Goal: Task Accomplishment & Management: Complete application form

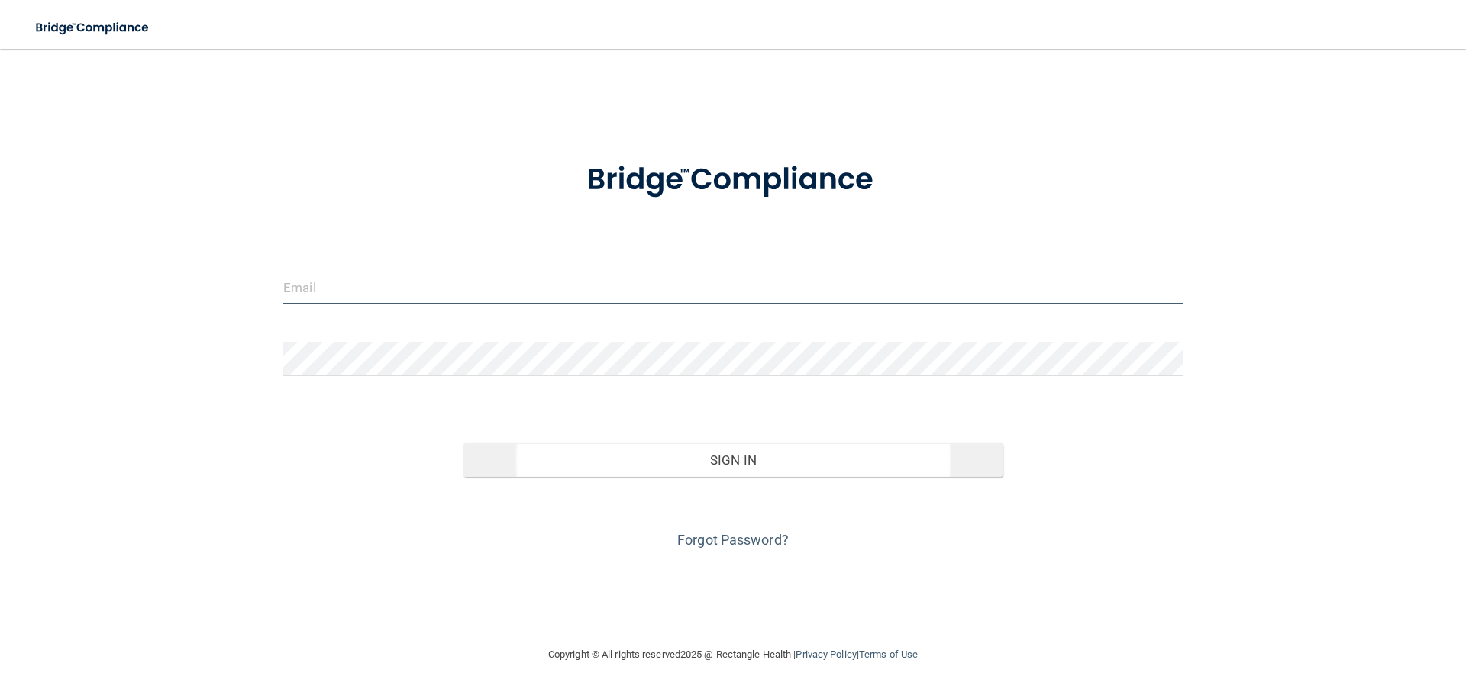
type input "[EMAIL_ADDRESS][DOMAIN_NAME]"
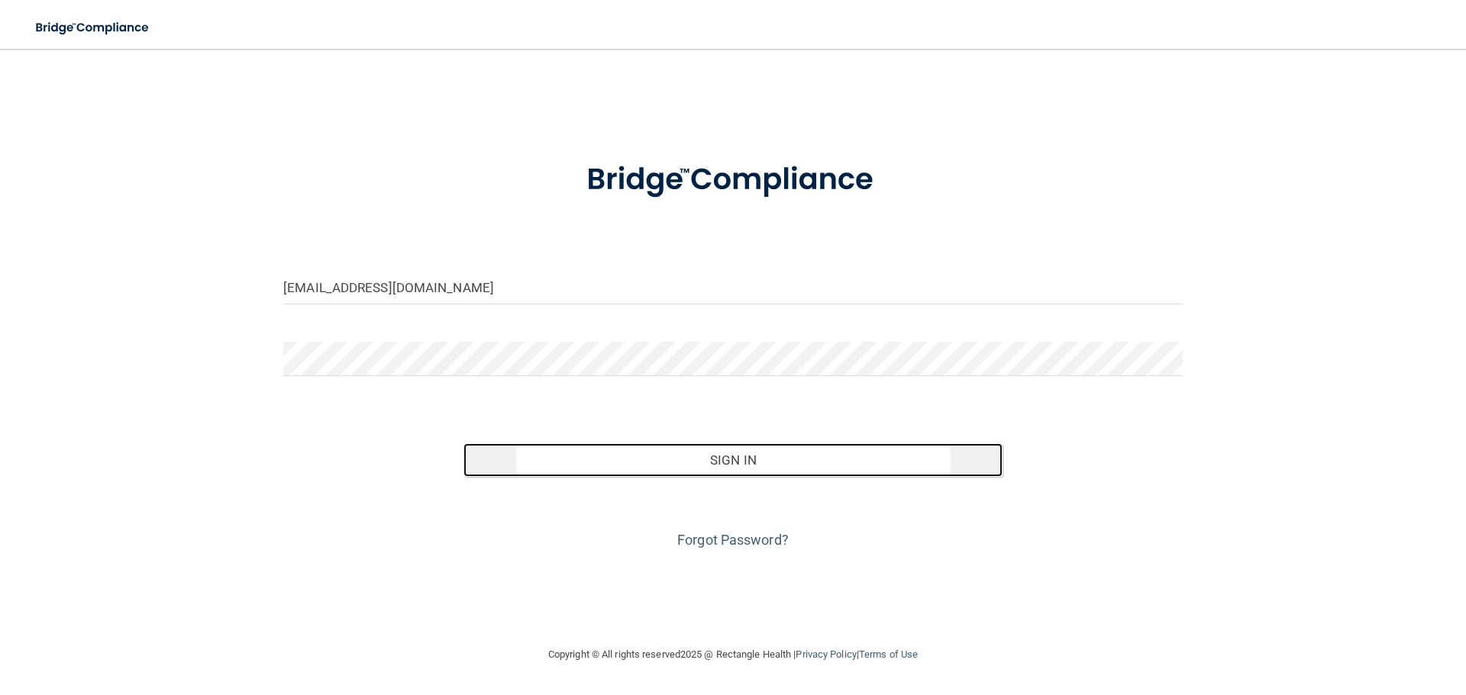
click at [718, 466] on button "Sign In" at bounding box center [733, 460] width 540 height 34
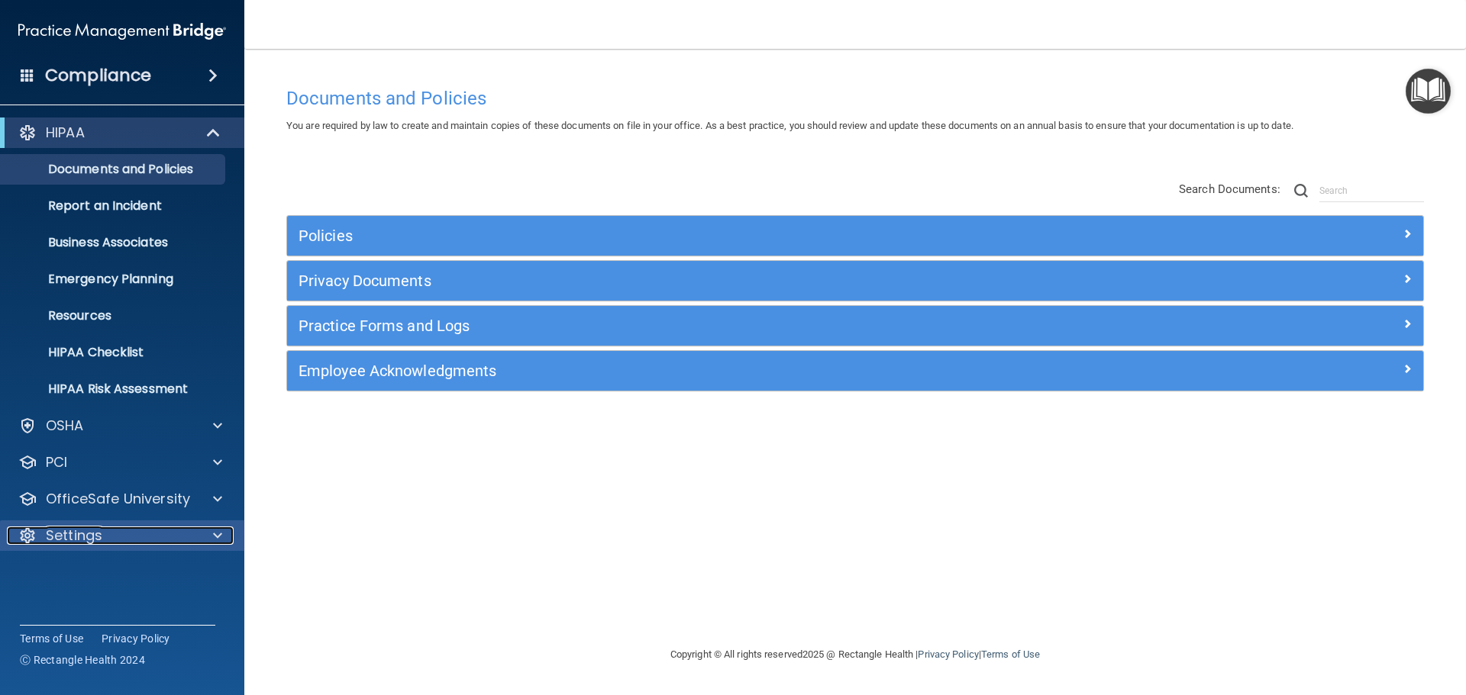
click at [120, 535] on div "Settings" at bounding box center [101, 536] width 189 height 18
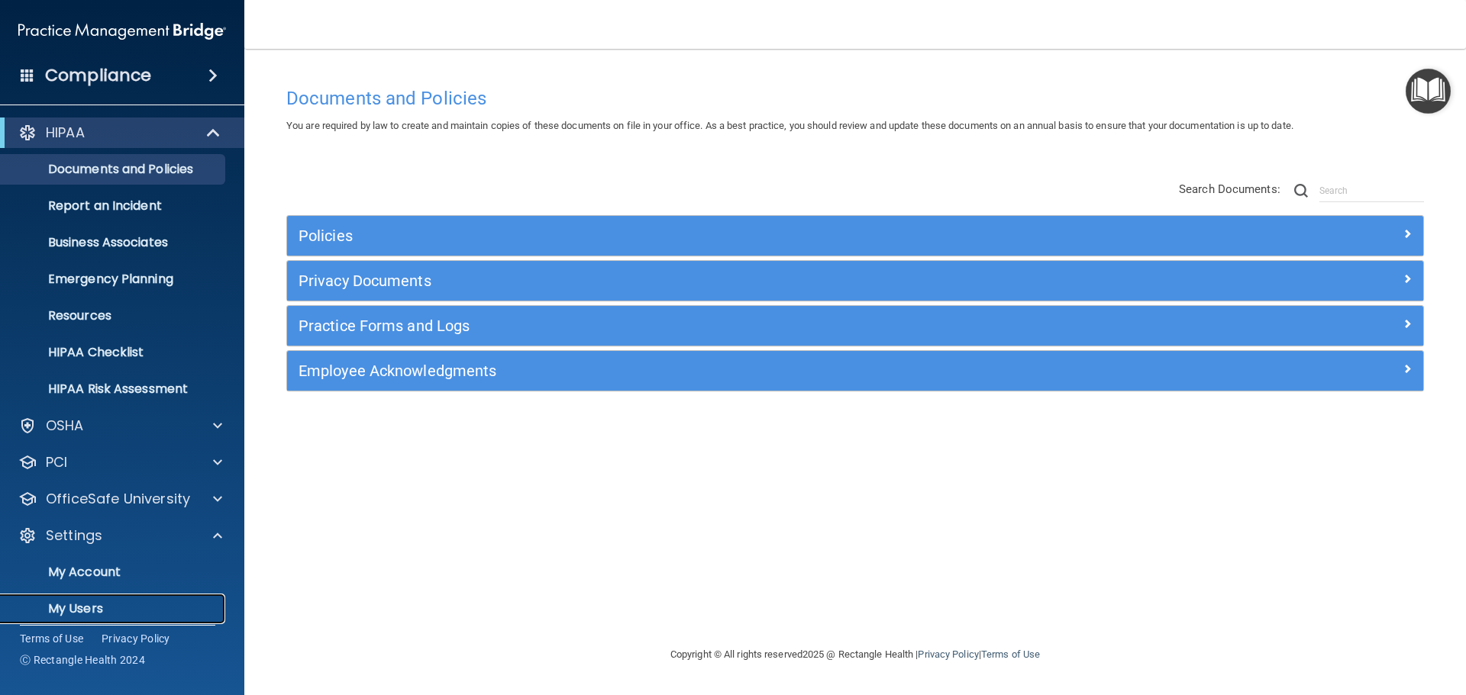
click at [97, 610] on p "My Users" at bounding box center [114, 608] width 208 height 15
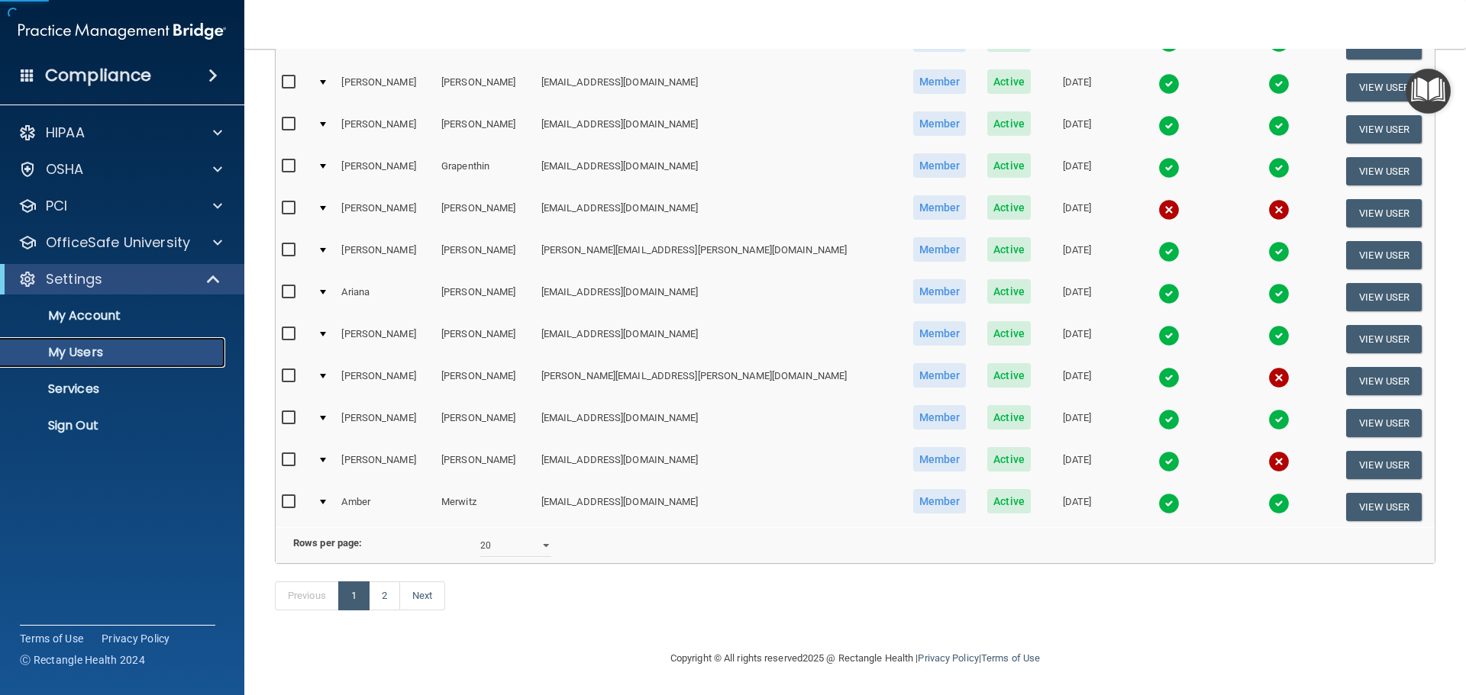
scroll to position [568, 0]
click at [535, 534] on select "10 20 30 40 all" at bounding box center [515, 545] width 71 height 23
select select "35"
click at [480, 534] on select "10 20 30 40 all" at bounding box center [515, 545] width 71 height 23
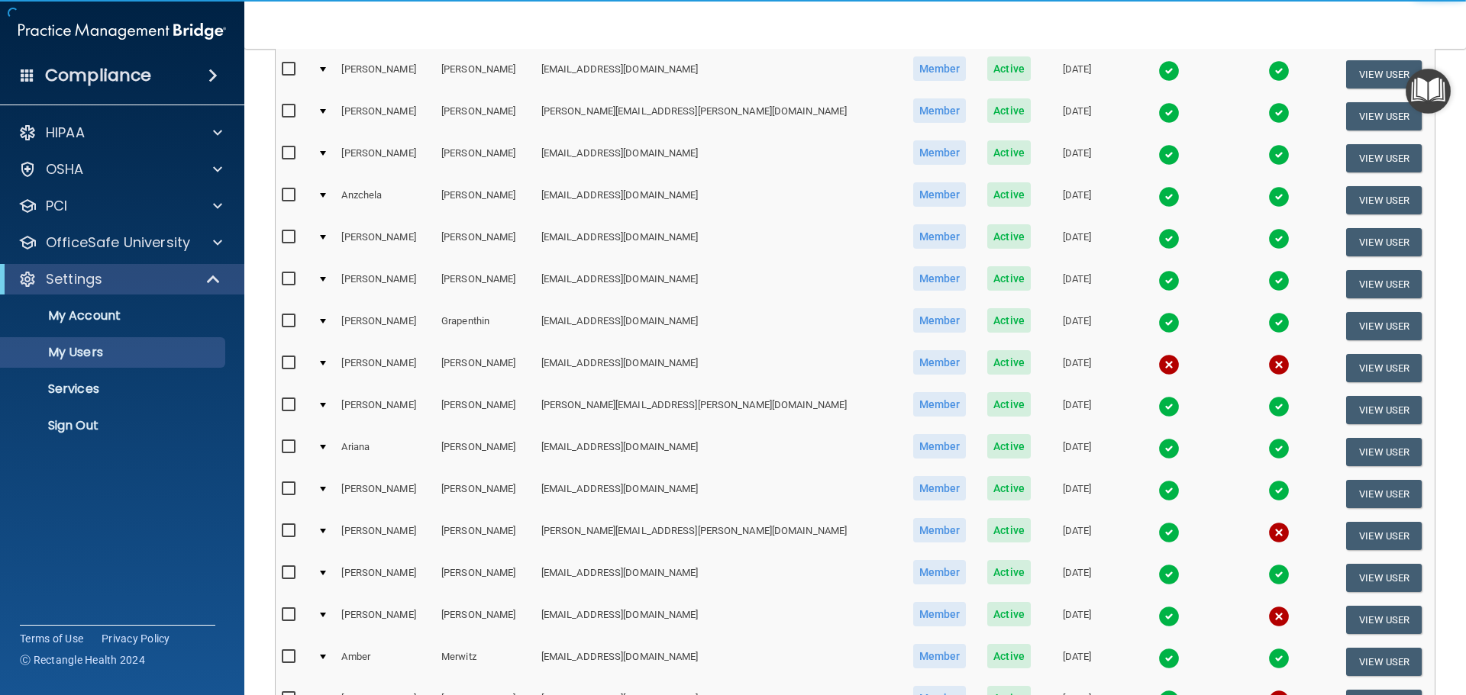
scroll to position [534, 0]
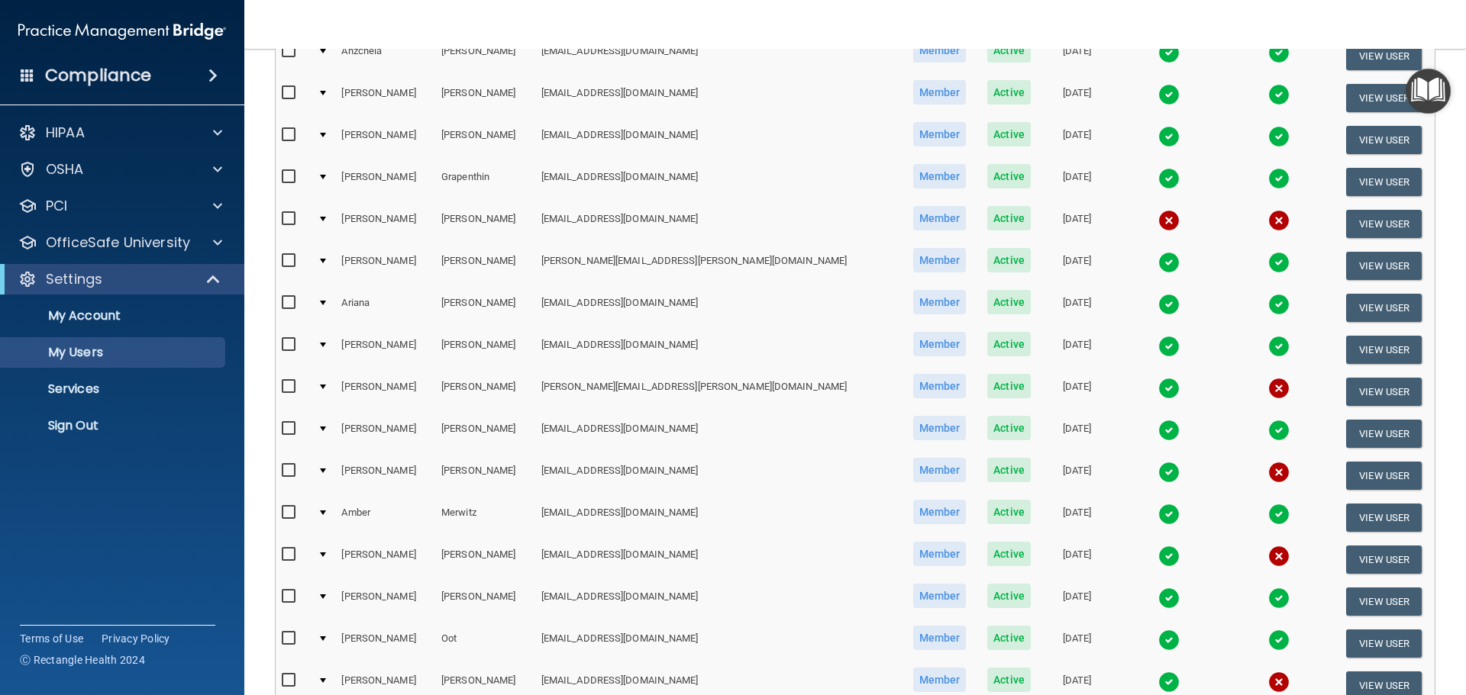
click at [288, 216] on input "checkbox" at bounding box center [291, 219] width 18 height 12
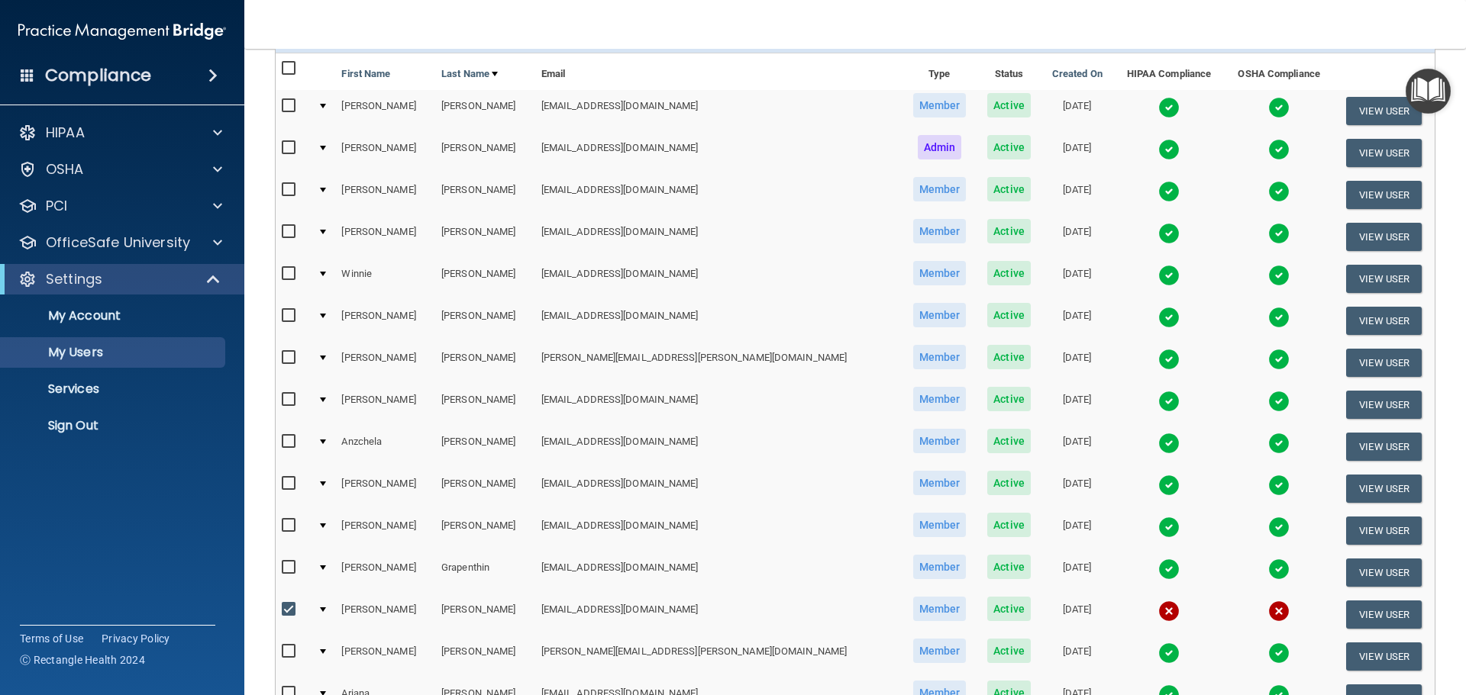
scroll to position [78, 0]
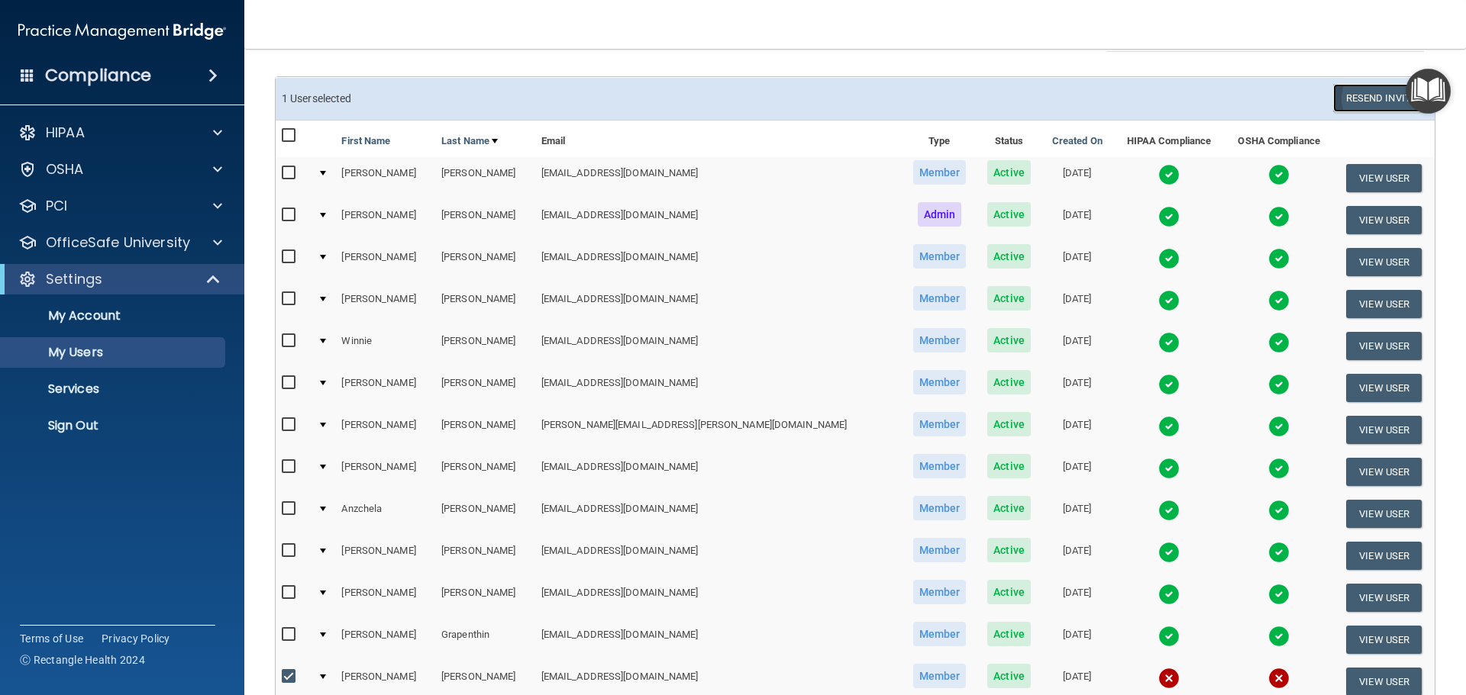
click at [1340, 104] on button "Resend Invite" at bounding box center [1380, 98] width 95 height 28
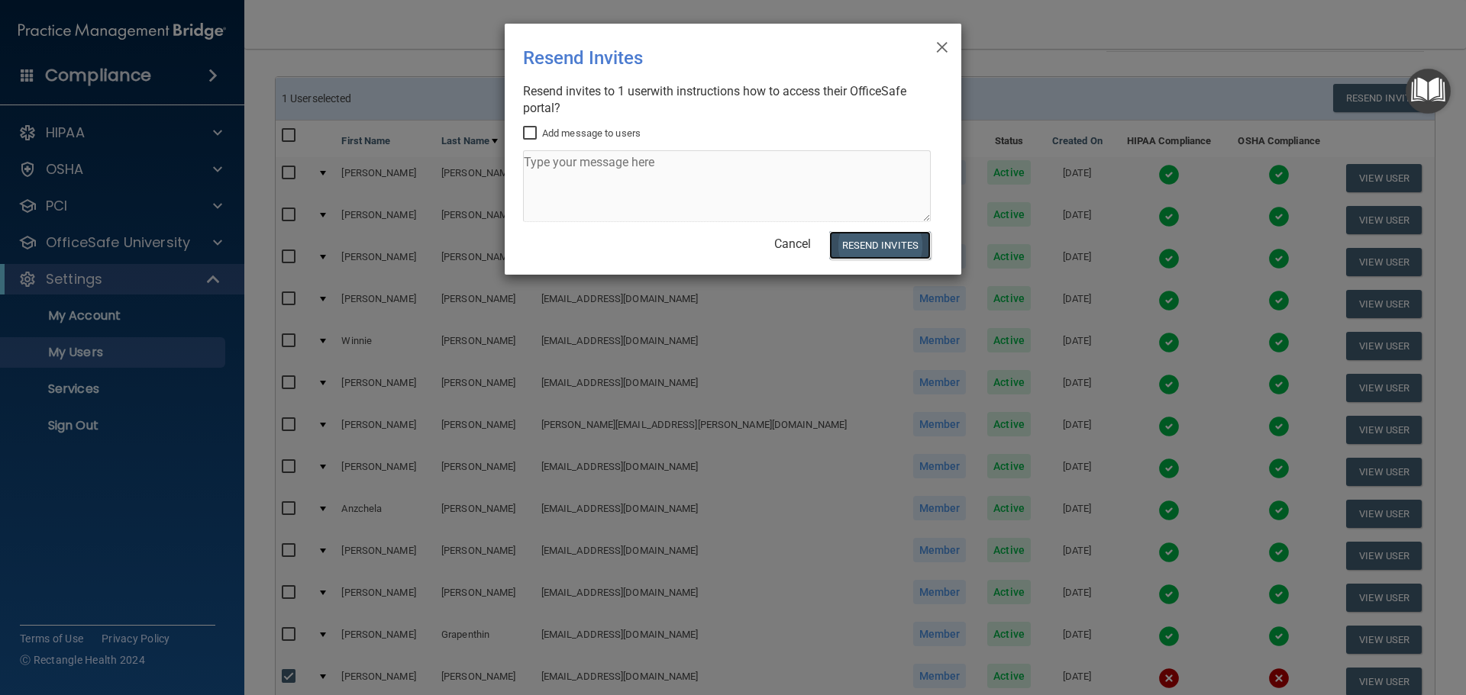
click at [872, 250] on button "Resend Invites" at bounding box center [880, 245] width 102 height 28
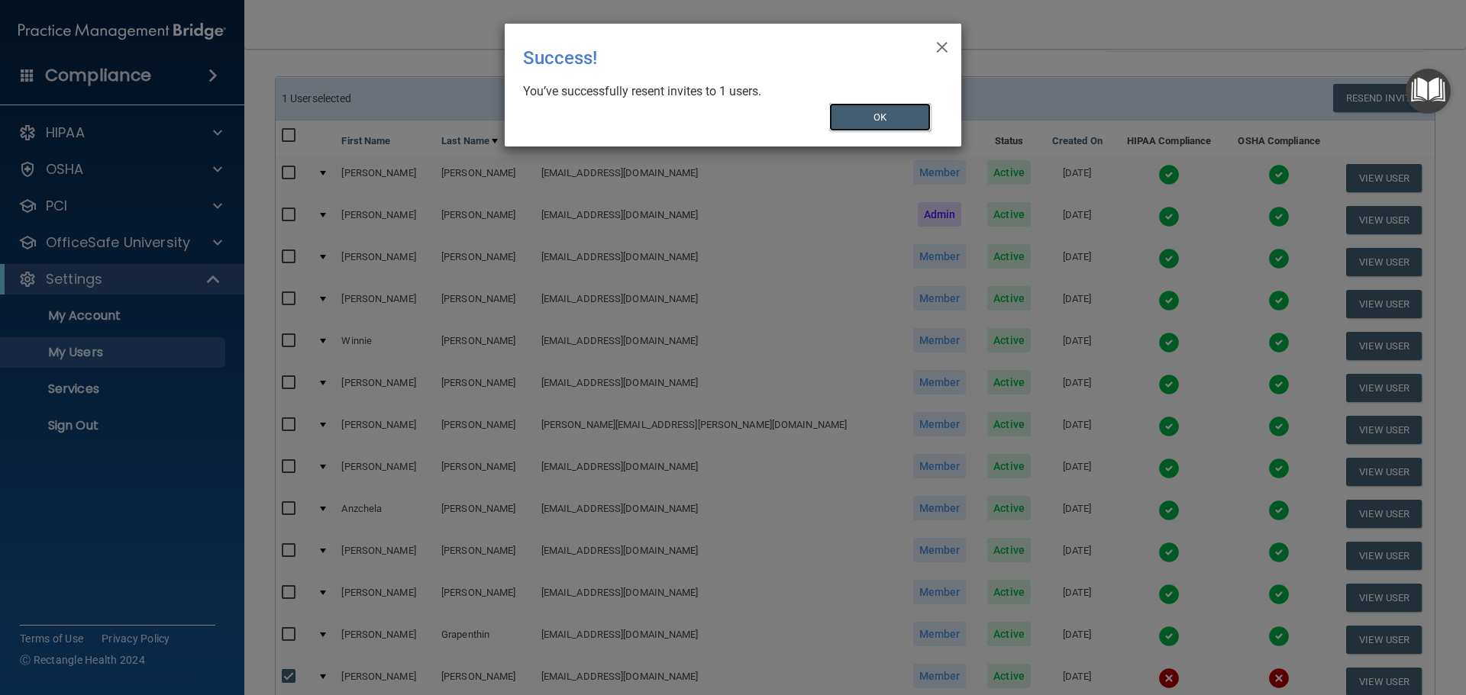
drag, startPoint x: 881, startPoint y: 125, endPoint x: 692, endPoint y: 299, distance: 257.1
click at [881, 124] on button "OK" at bounding box center [880, 117] width 102 height 28
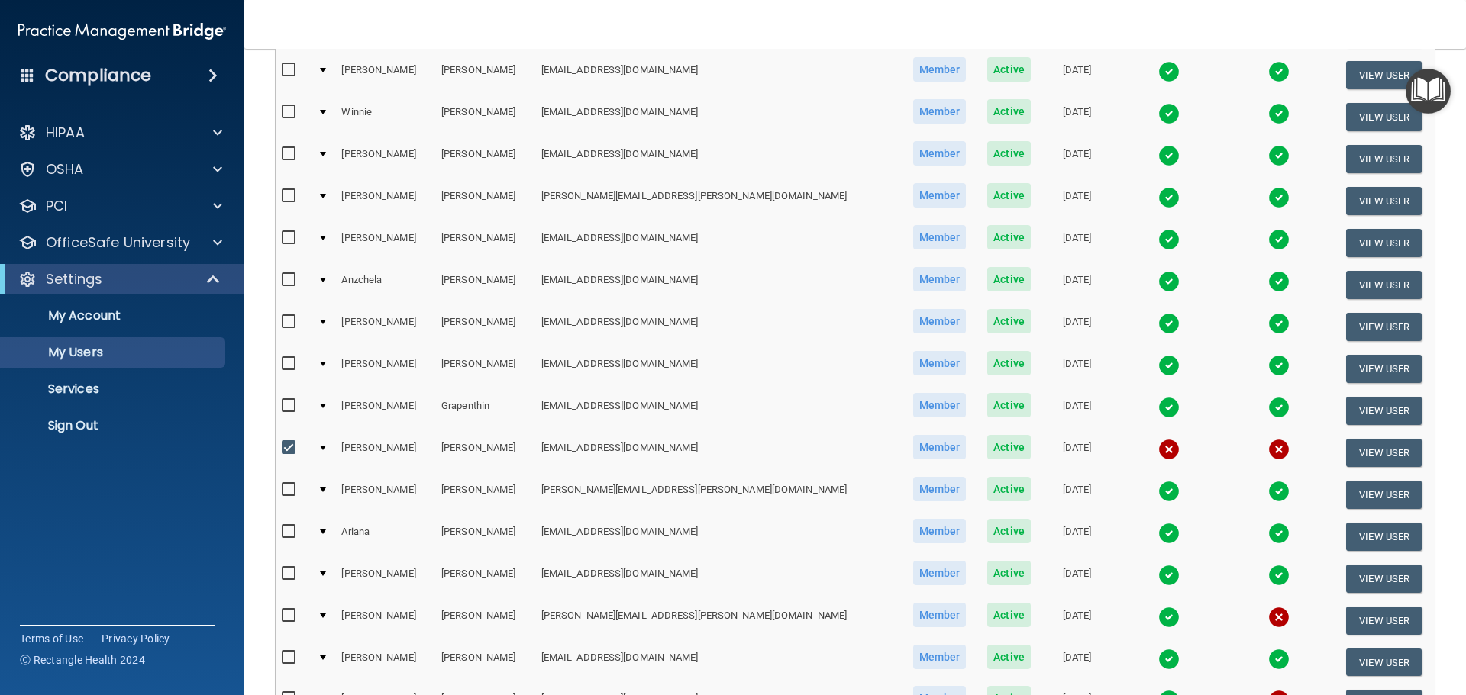
click at [290, 451] on input "checkbox" at bounding box center [291, 448] width 18 height 12
checkbox input "false"
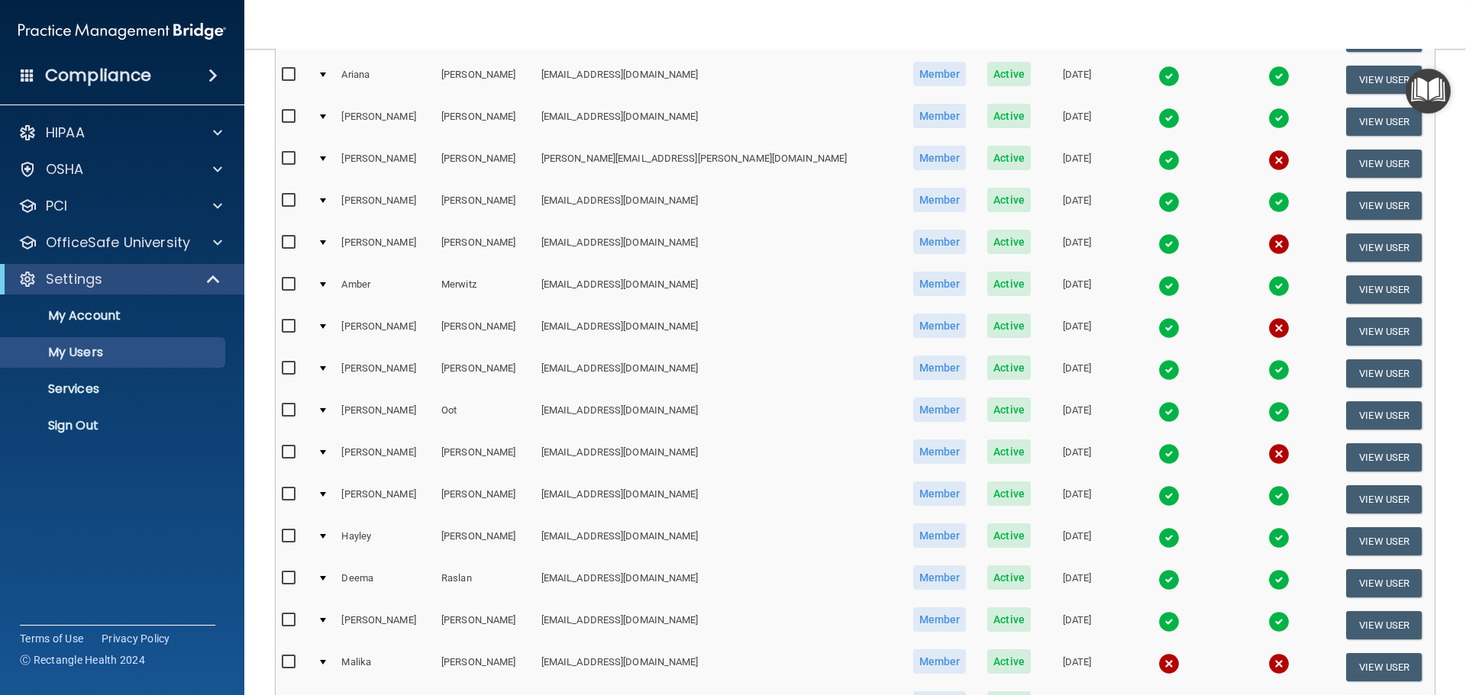
scroll to position [763, 0]
click at [289, 160] on input "checkbox" at bounding box center [291, 158] width 18 height 12
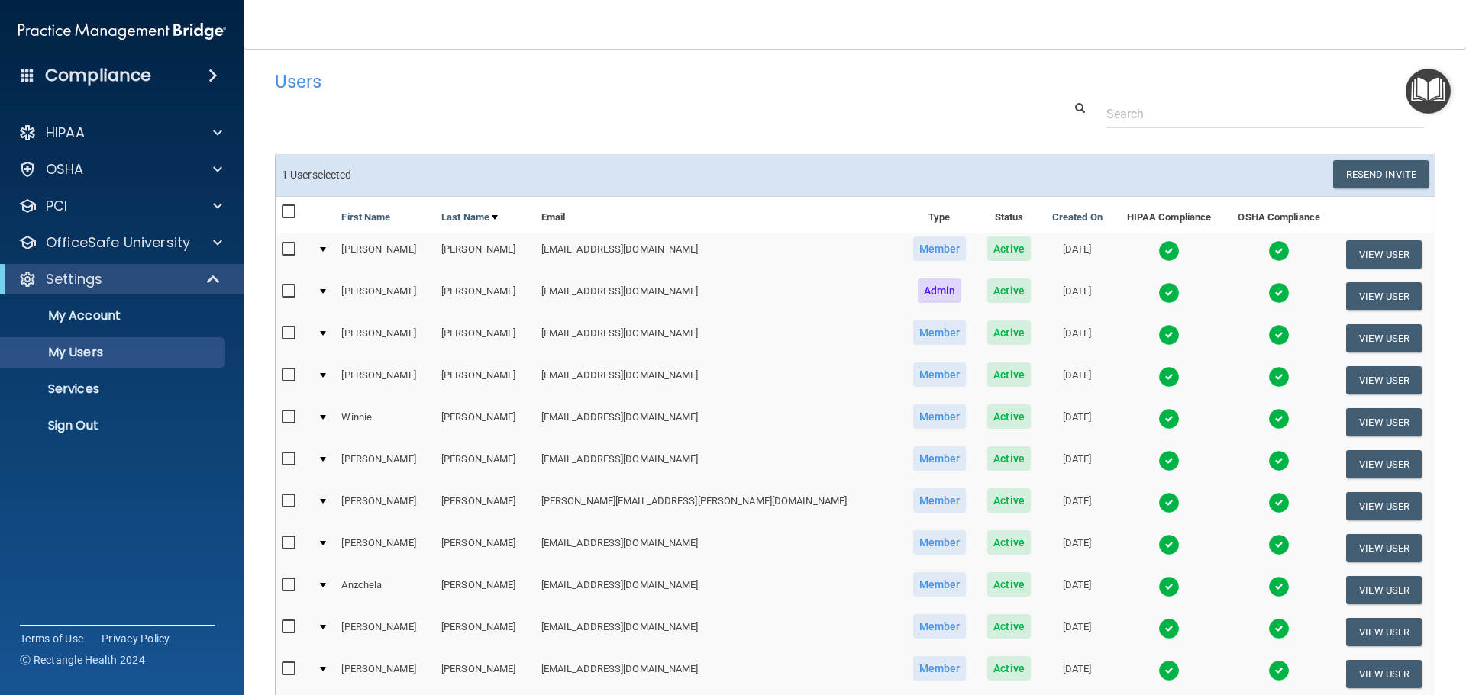
scroll to position [0, 0]
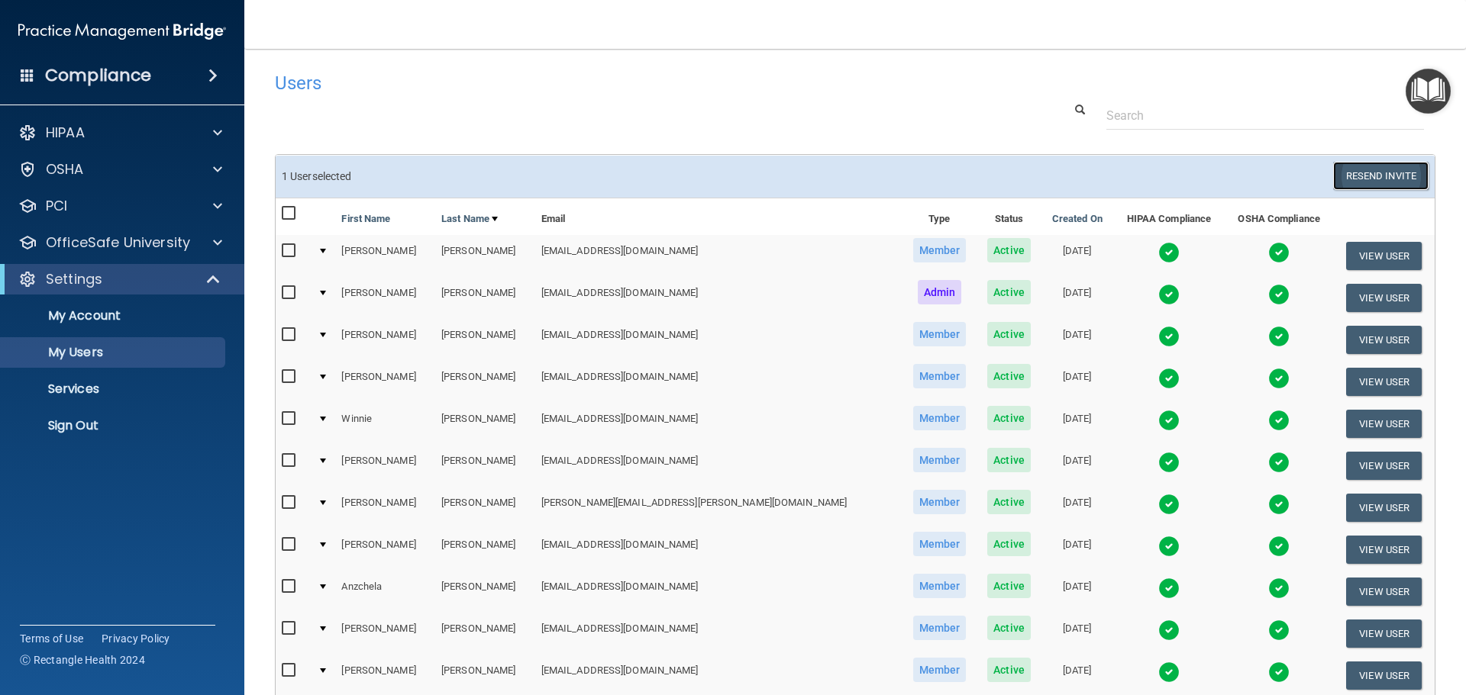
click at [1371, 176] on button "Resend Invite" at bounding box center [1380, 176] width 95 height 28
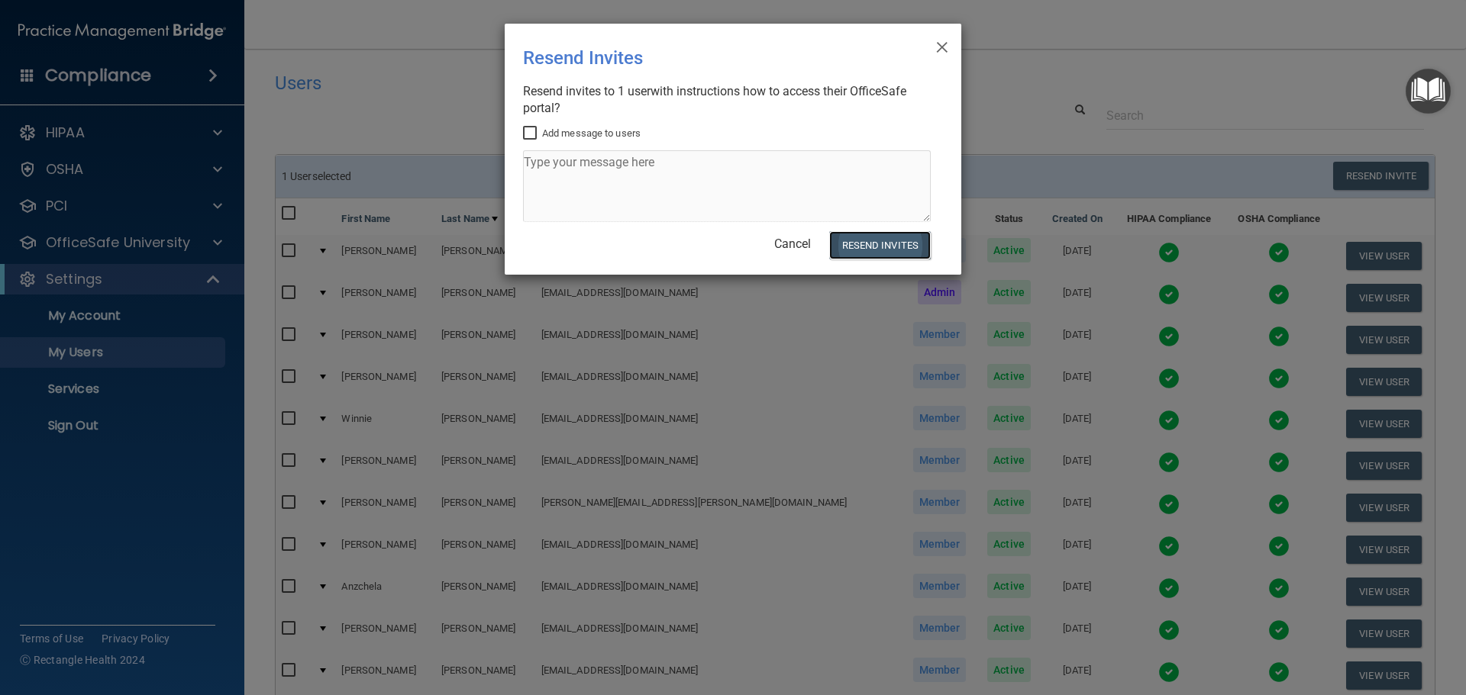
click at [921, 247] on button "Resend Invites" at bounding box center [880, 245] width 102 height 28
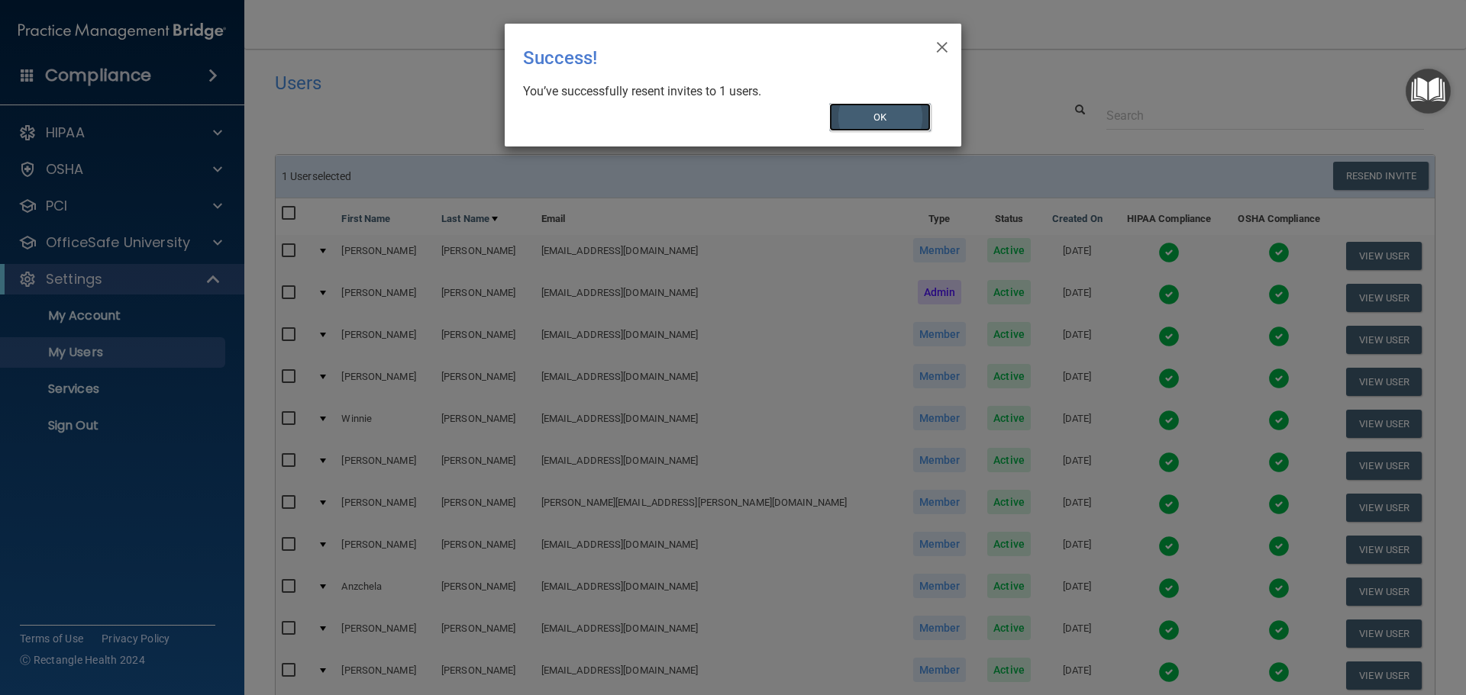
click at [913, 116] on button "OK" at bounding box center [880, 117] width 102 height 28
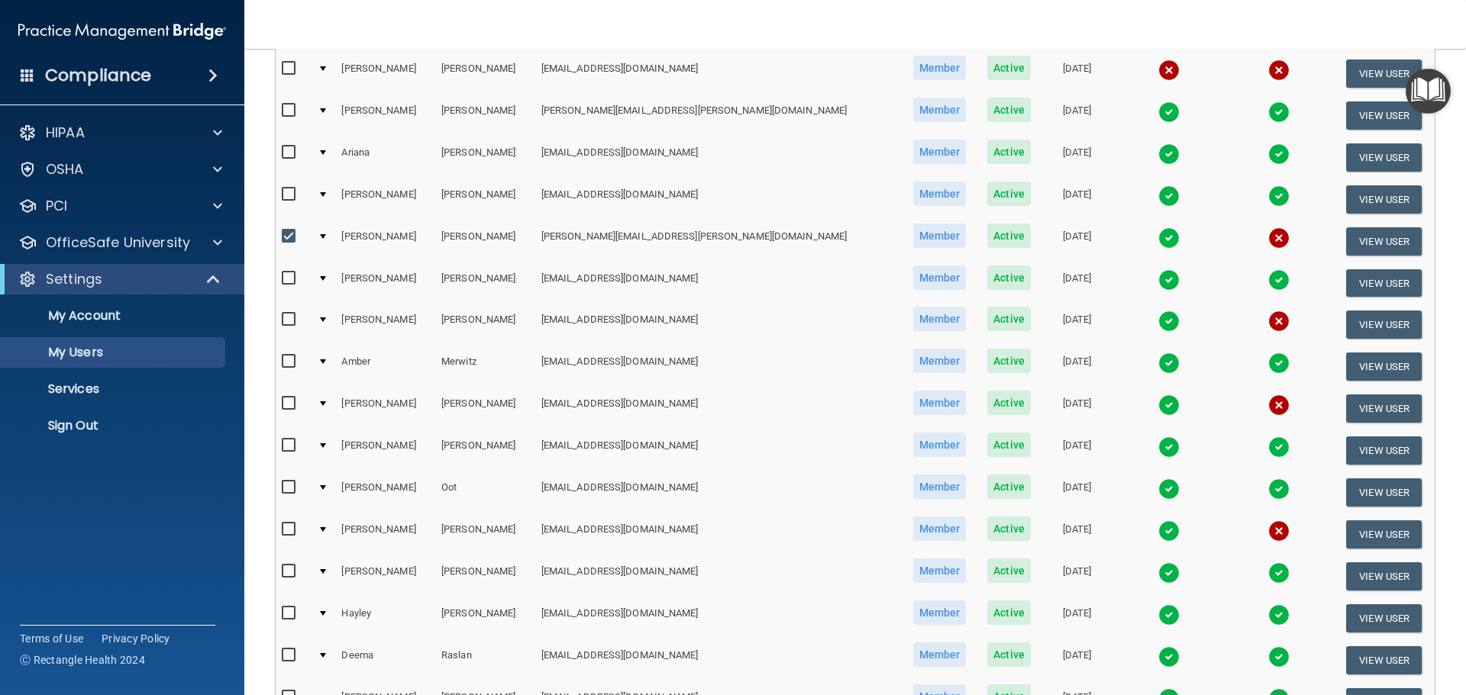
scroll to position [687, 0]
click at [290, 239] on input "checkbox" at bounding box center [291, 236] width 18 height 12
checkbox input "false"
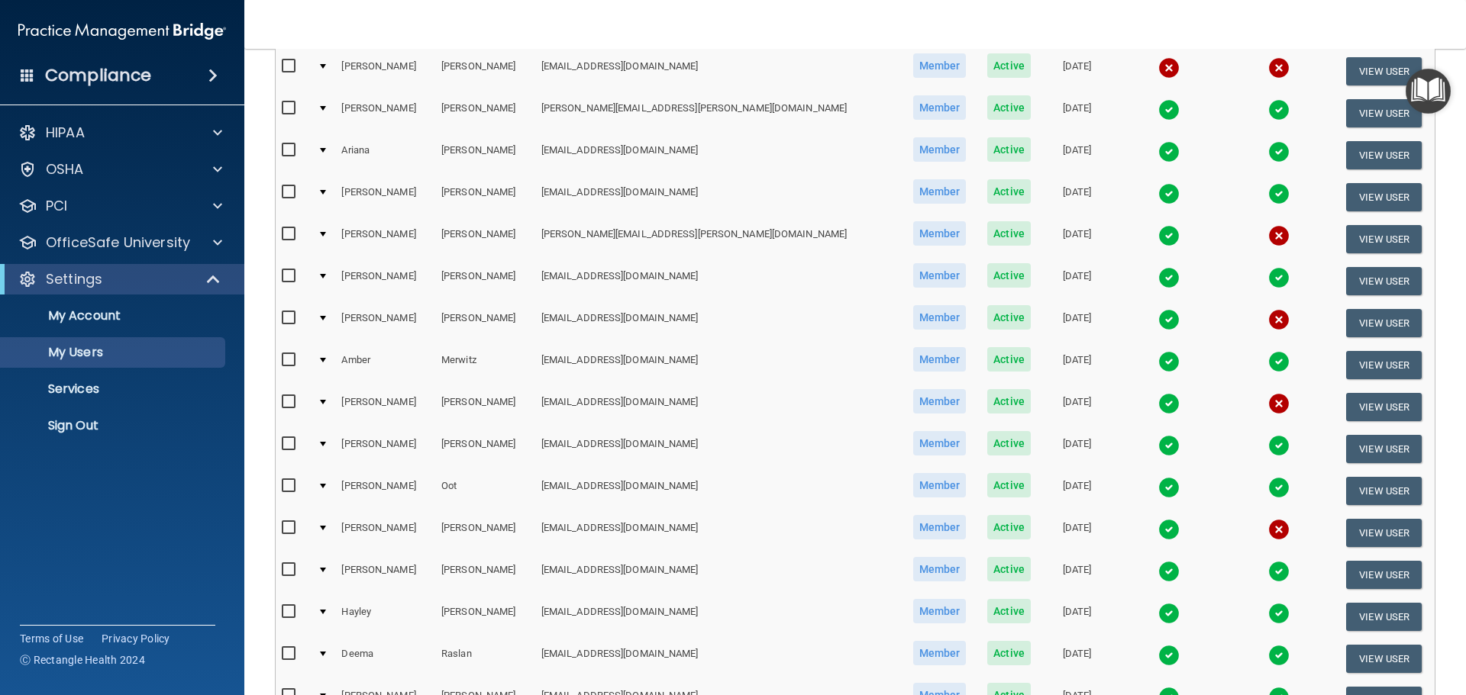
scroll to position [685, 0]
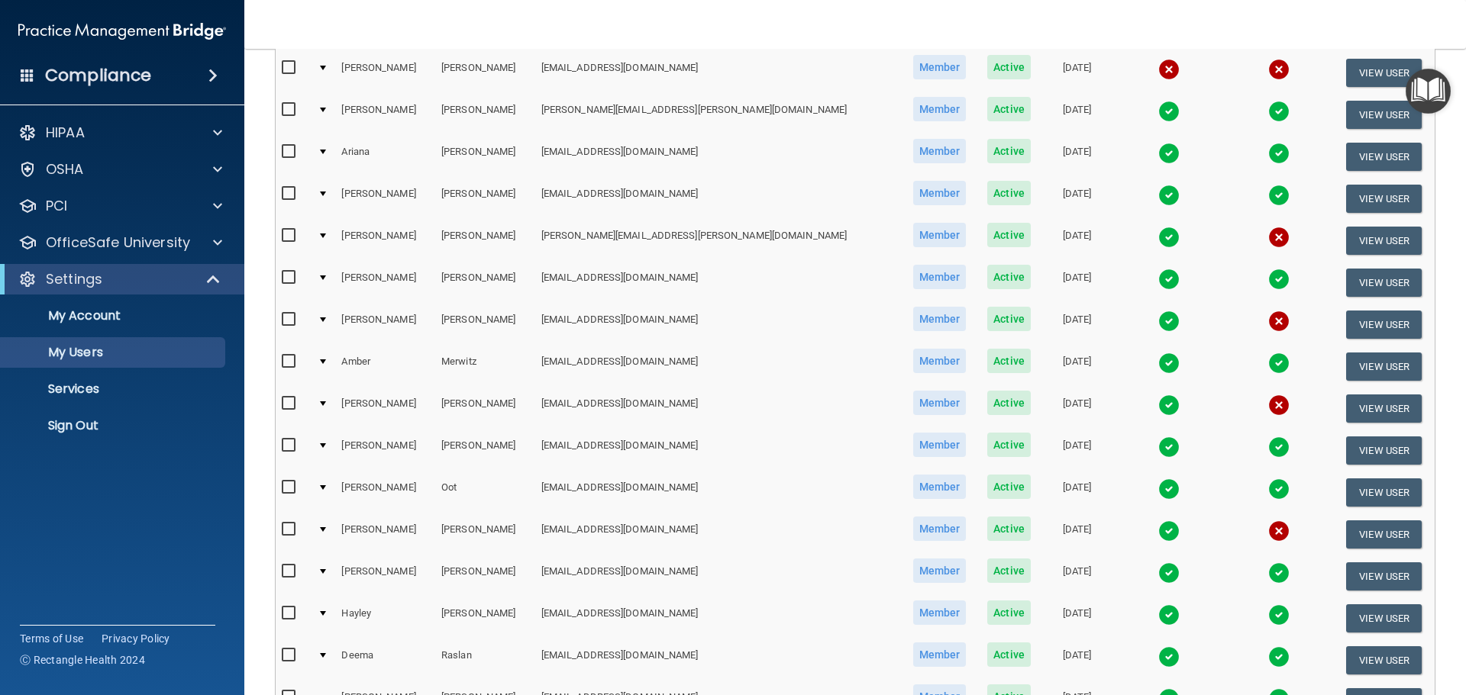
click at [286, 319] on input "checkbox" at bounding box center [291, 320] width 18 height 12
checkbox input "true"
click at [289, 403] on input "checkbox" at bounding box center [291, 403] width 18 height 12
checkbox input "true"
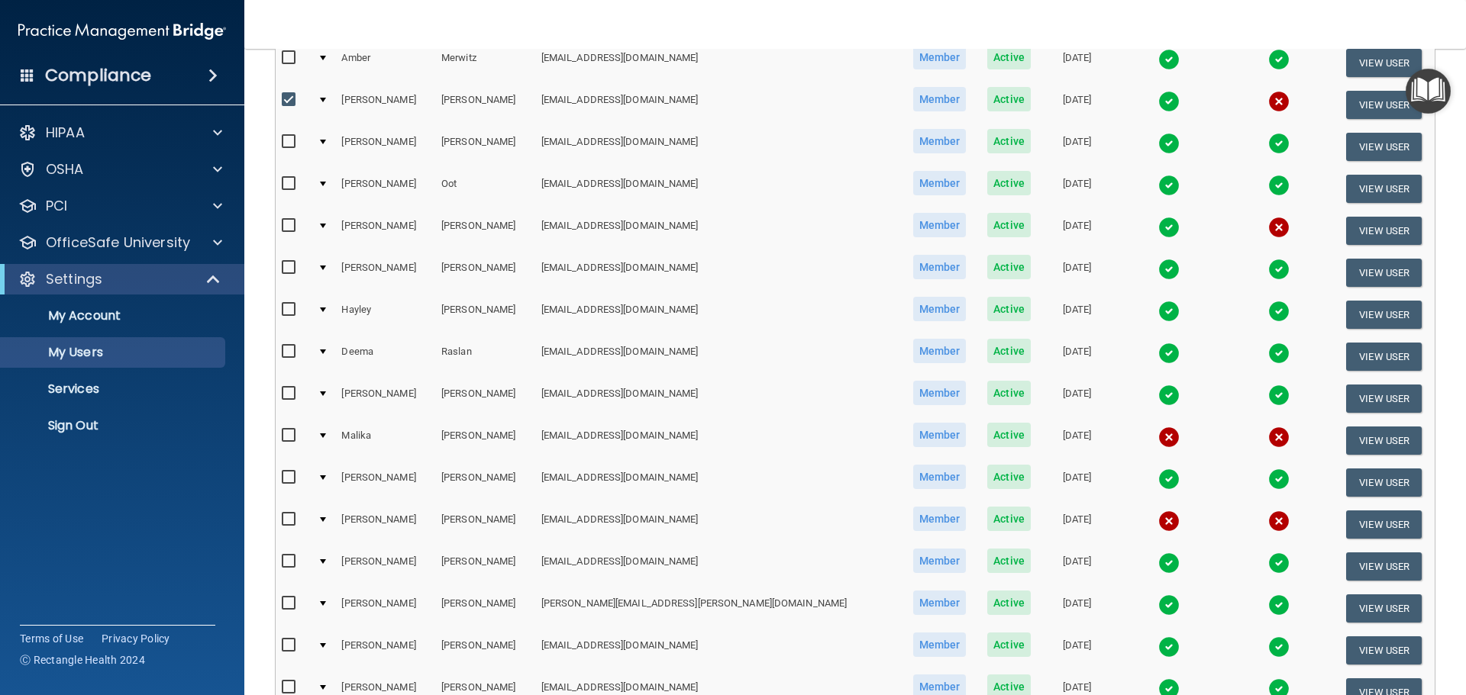
scroll to position [992, 0]
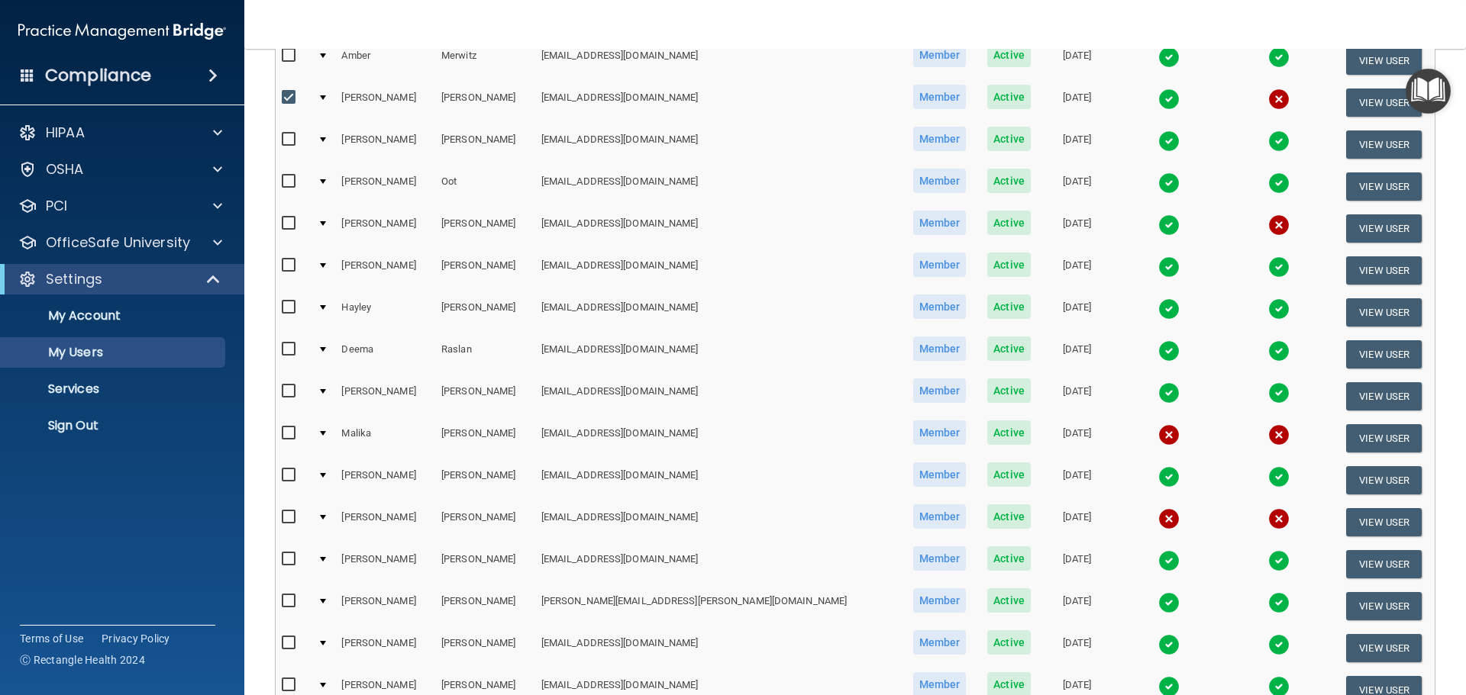
click at [290, 223] on input "checkbox" at bounding box center [291, 224] width 18 height 12
checkbox input "true"
click at [289, 433] on input "checkbox" at bounding box center [291, 433] width 18 height 12
checkbox input "true"
click at [286, 519] on input "checkbox" at bounding box center [291, 517] width 18 height 12
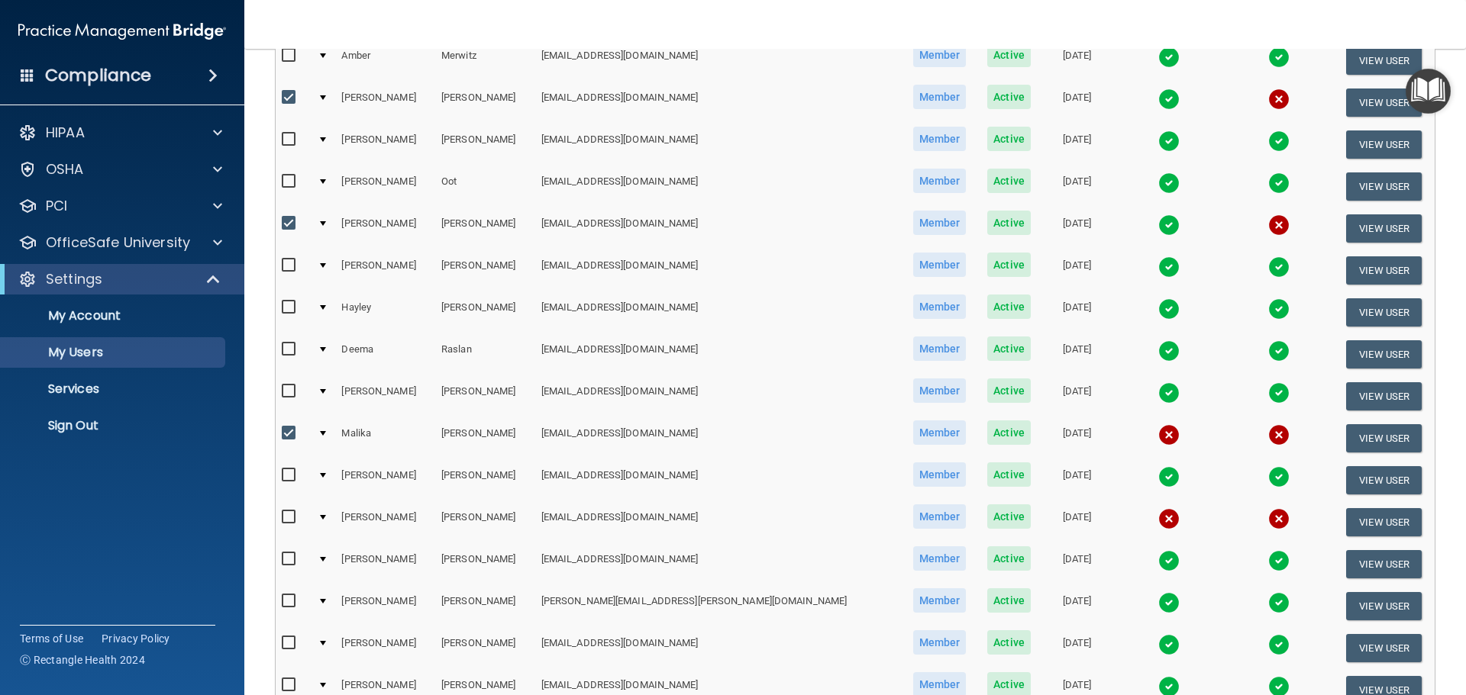
checkbox input "true"
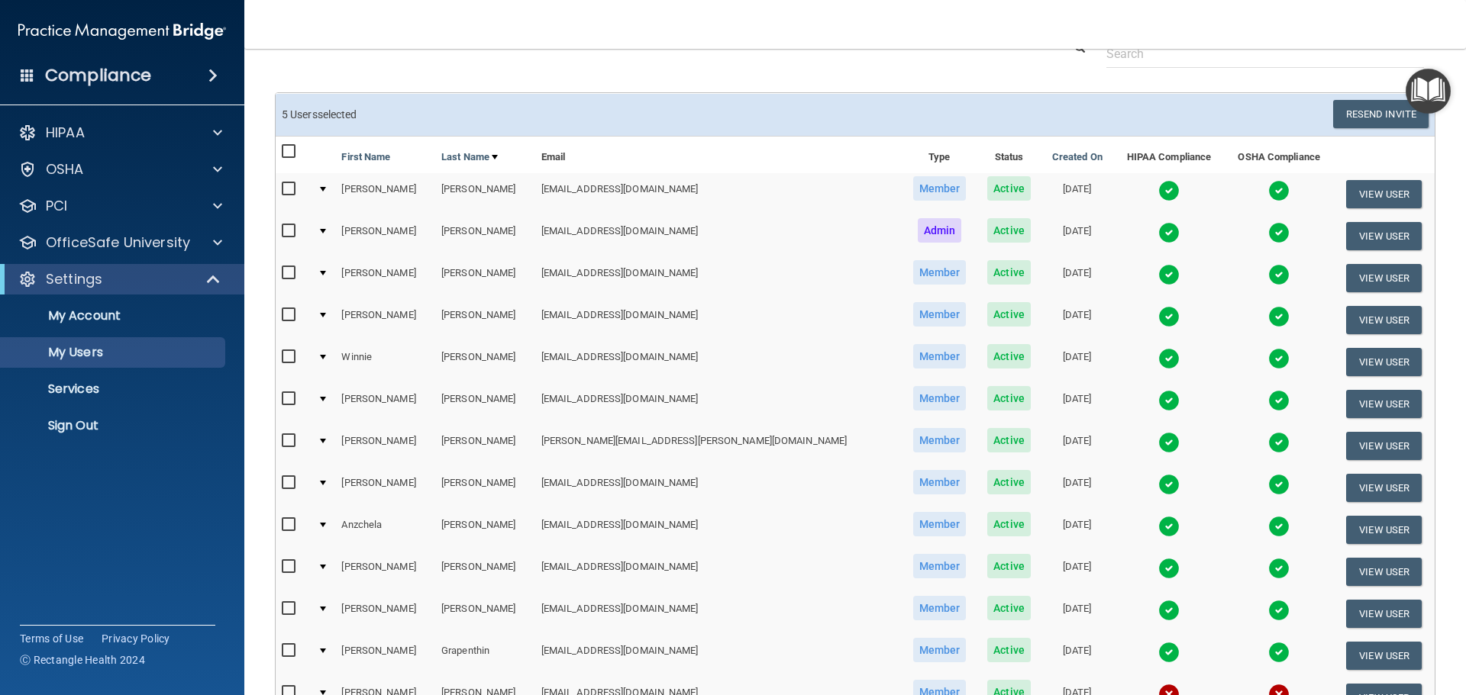
scroll to position [0, 0]
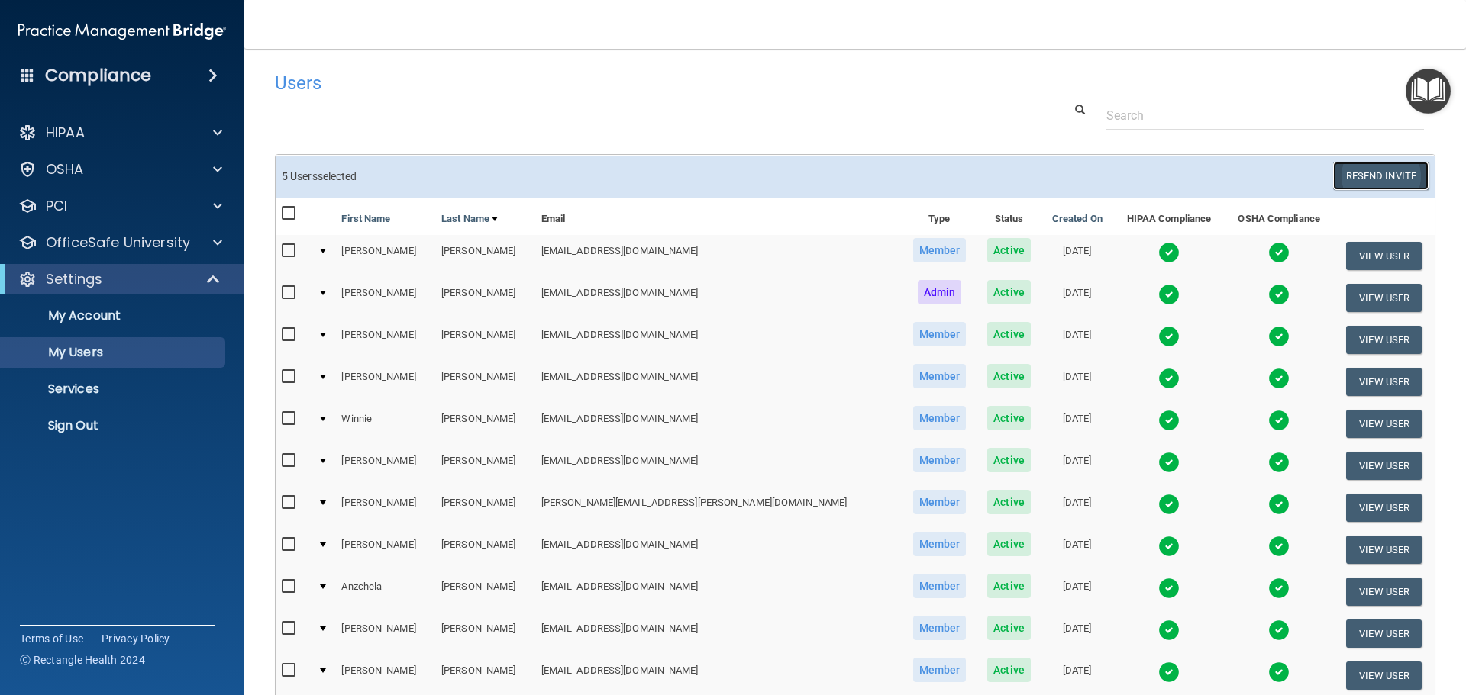
click at [1364, 179] on button "Resend Invite" at bounding box center [1380, 176] width 95 height 28
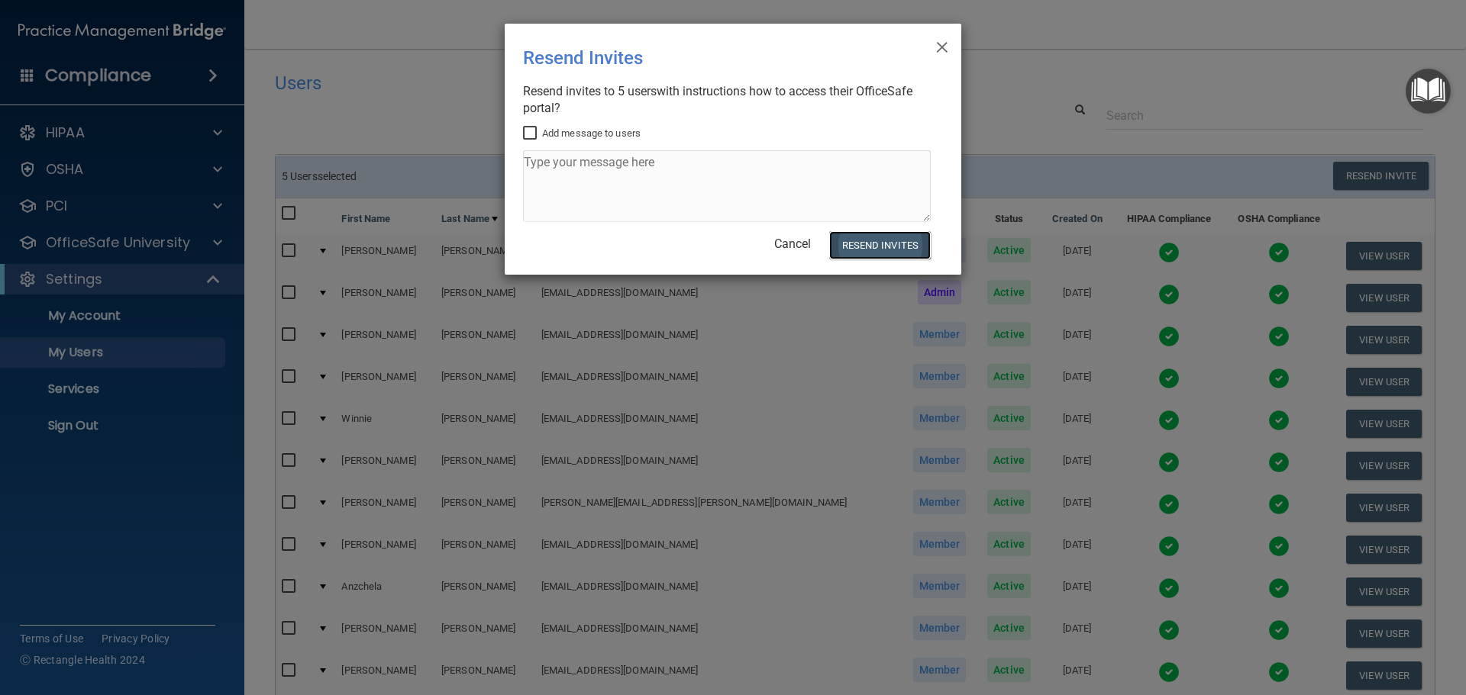
click at [871, 246] on button "Resend Invites" at bounding box center [880, 245] width 102 height 28
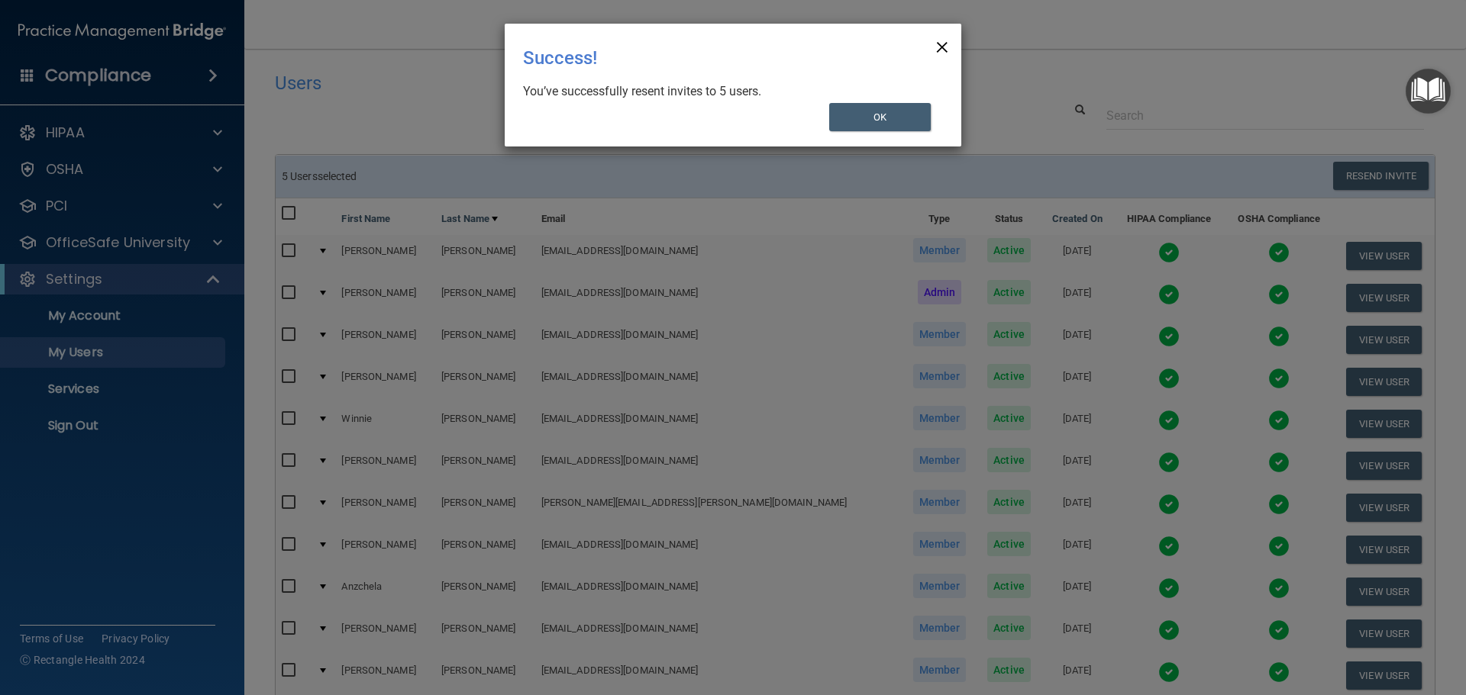
click at [937, 49] on span "×" at bounding box center [942, 45] width 14 height 31
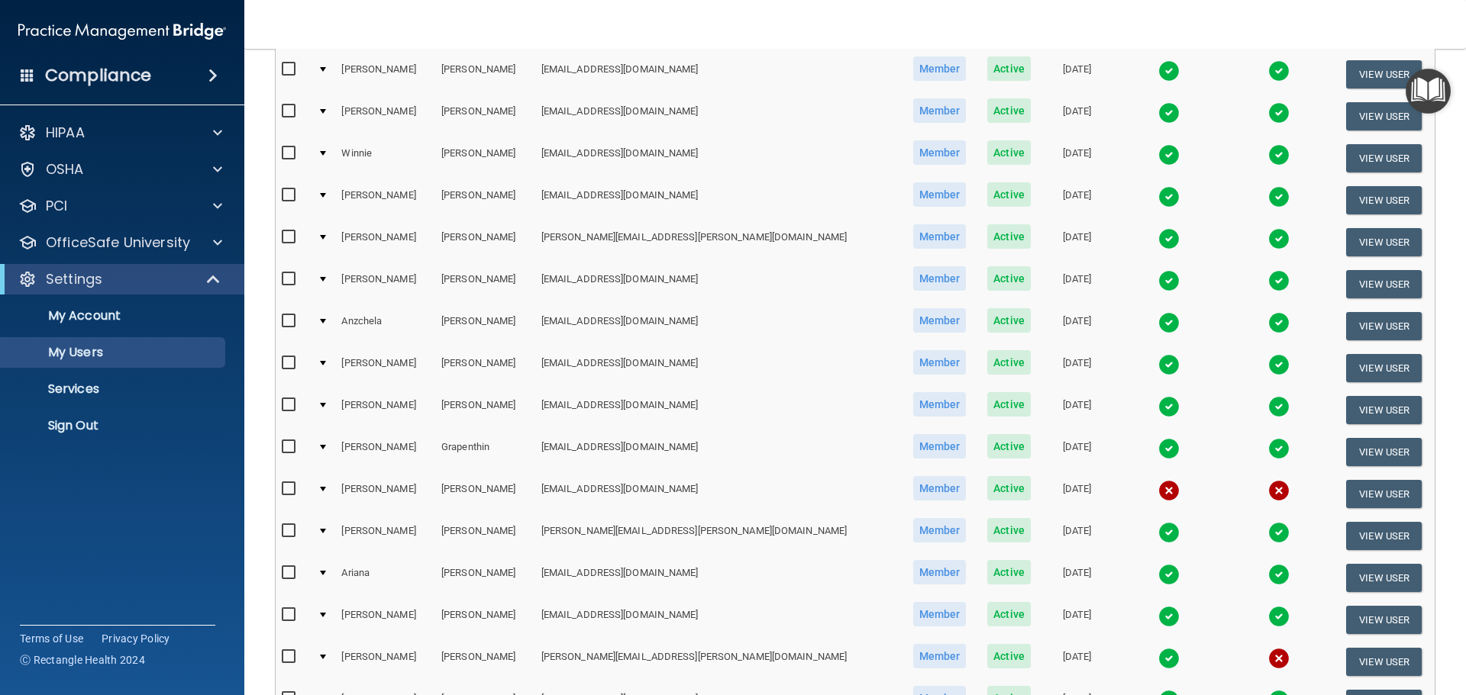
scroll to position [534, 0]
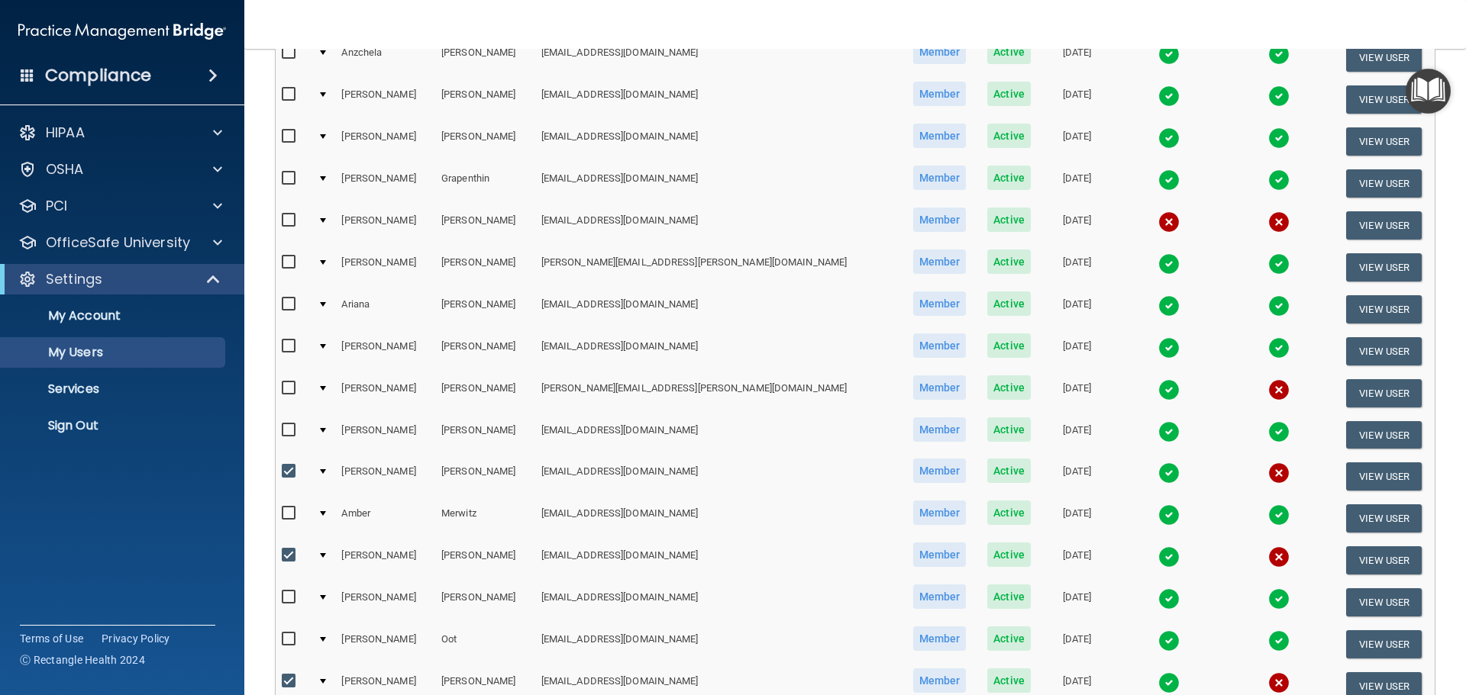
click at [289, 467] on input "checkbox" at bounding box center [291, 472] width 18 height 12
checkbox input "false"
click at [295, 560] on input "checkbox" at bounding box center [291, 556] width 18 height 12
checkbox input "false"
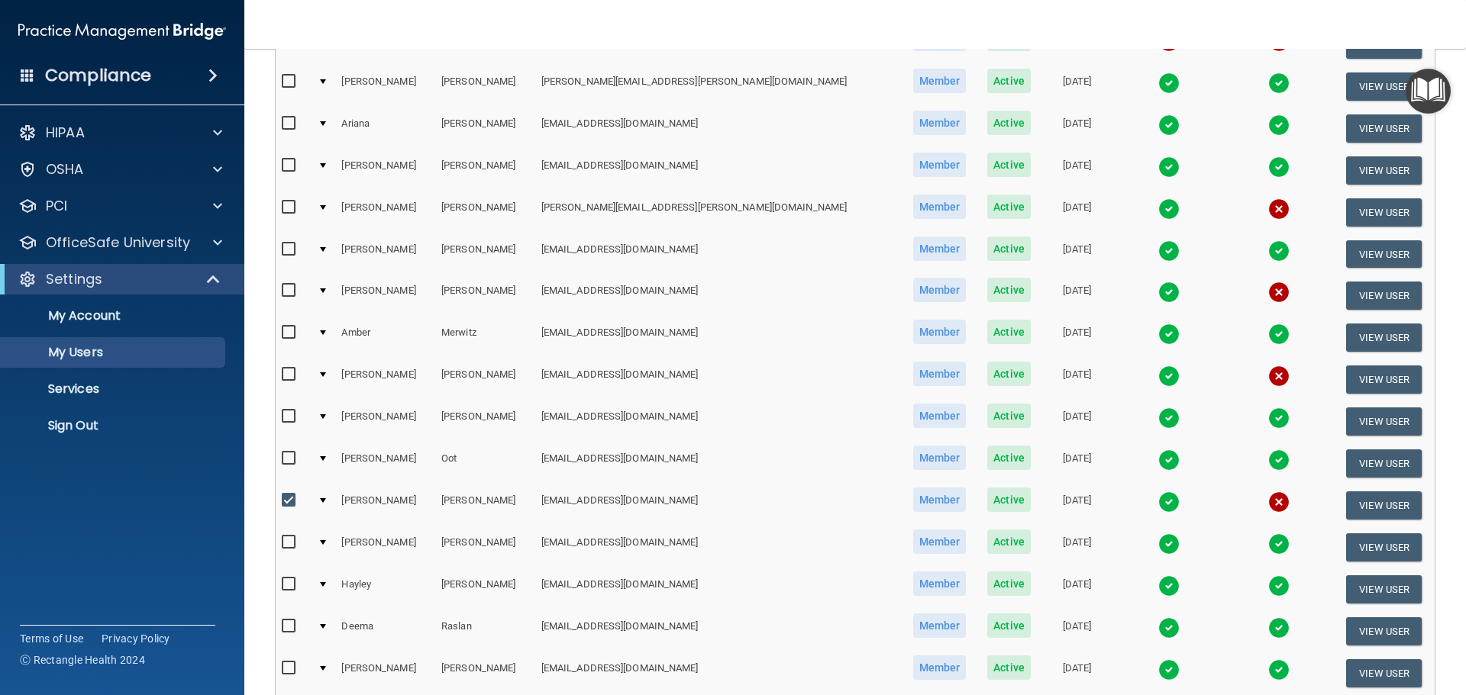
scroll to position [992, 0]
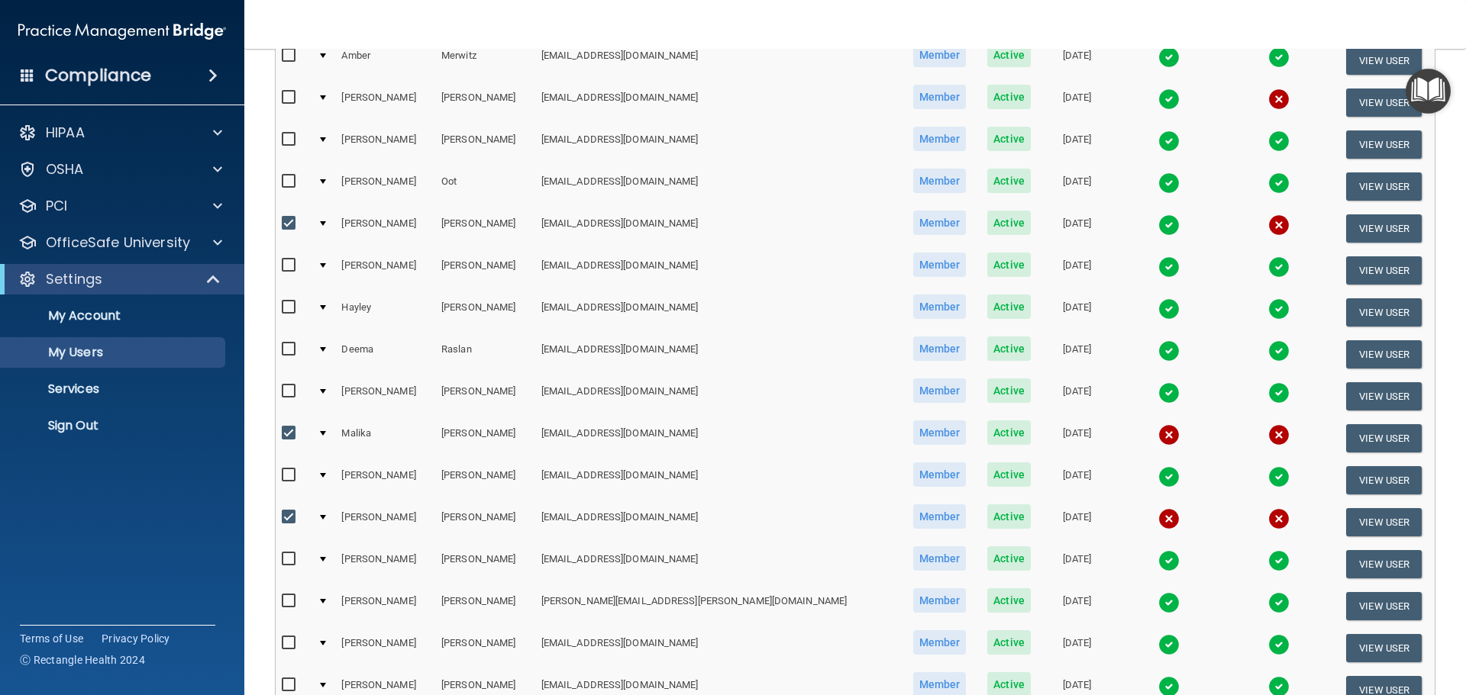
click at [286, 224] on input "checkbox" at bounding box center [291, 224] width 18 height 12
checkbox input "false"
click at [289, 431] on input "checkbox" at bounding box center [291, 433] width 18 height 12
checkbox input "false"
click at [289, 520] on input "checkbox" at bounding box center [291, 517] width 18 height 12
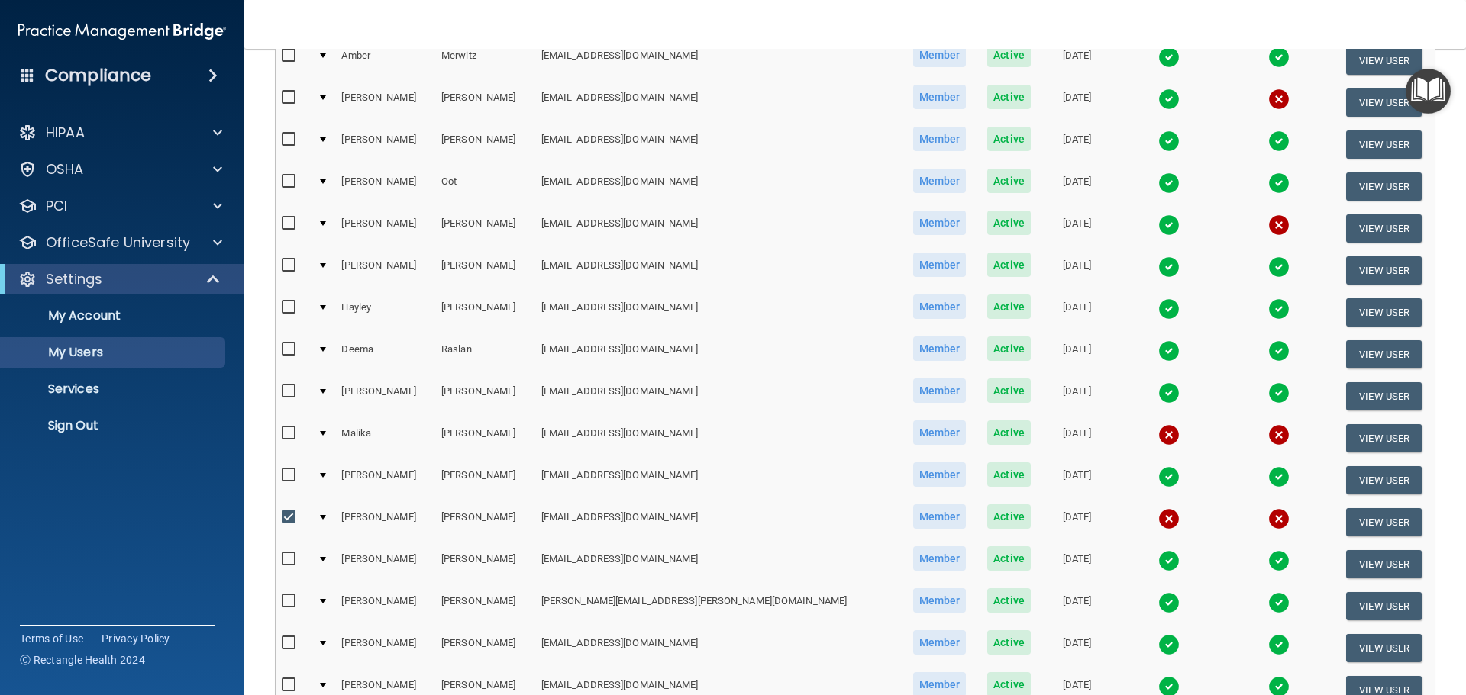
checkbox input "false"
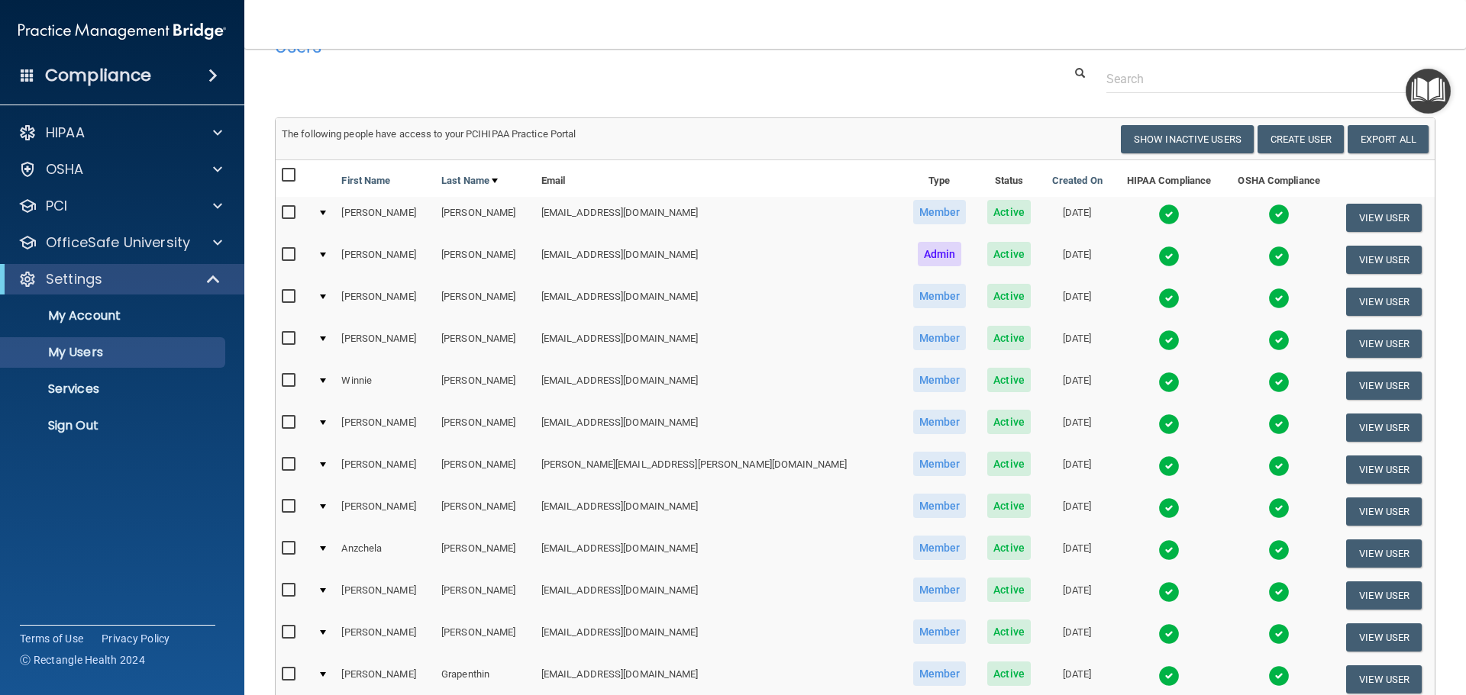
scroll to position [0, 0]
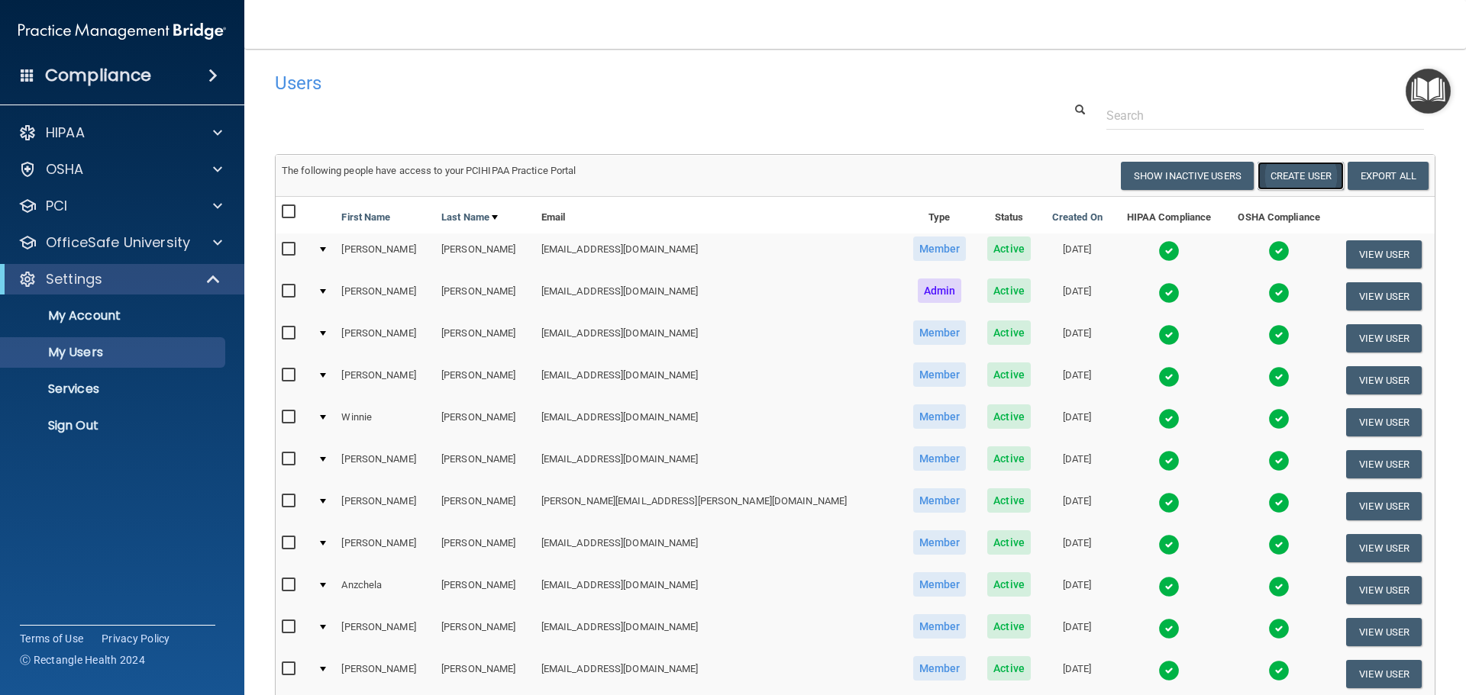
click at [1296, 179] on button "Create User" at bounding box center [1300, 176] width 86 height 28
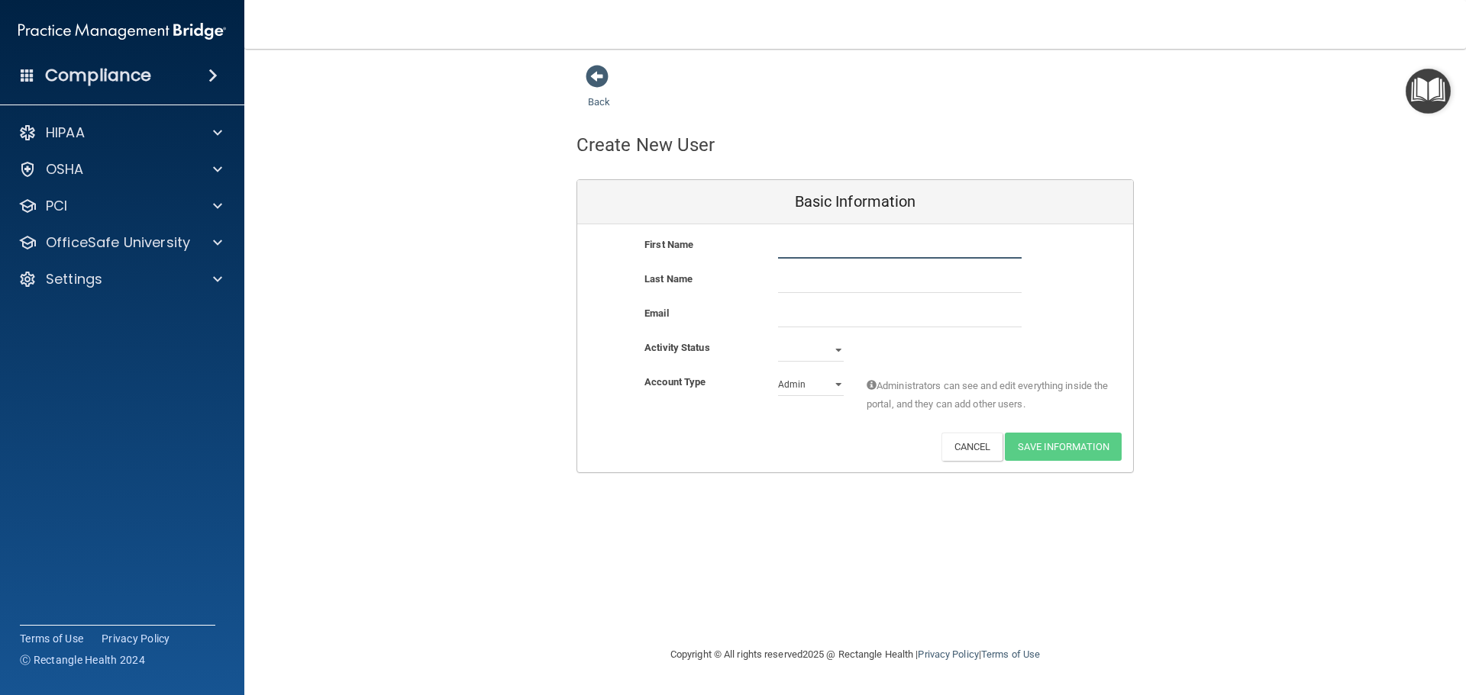
click at [872, 242] on input "text" at bounding box center [899, 247] width 243 height 23
type input "[MEDICAL_DATA]"
click at [853, 282] on input "text" at bounding box center [899, 281] width 243 height 23
type input "[PERSON_NAME]"
click at [824, 320] on input "email" at bounding box center [899, 316] width 243 height 23
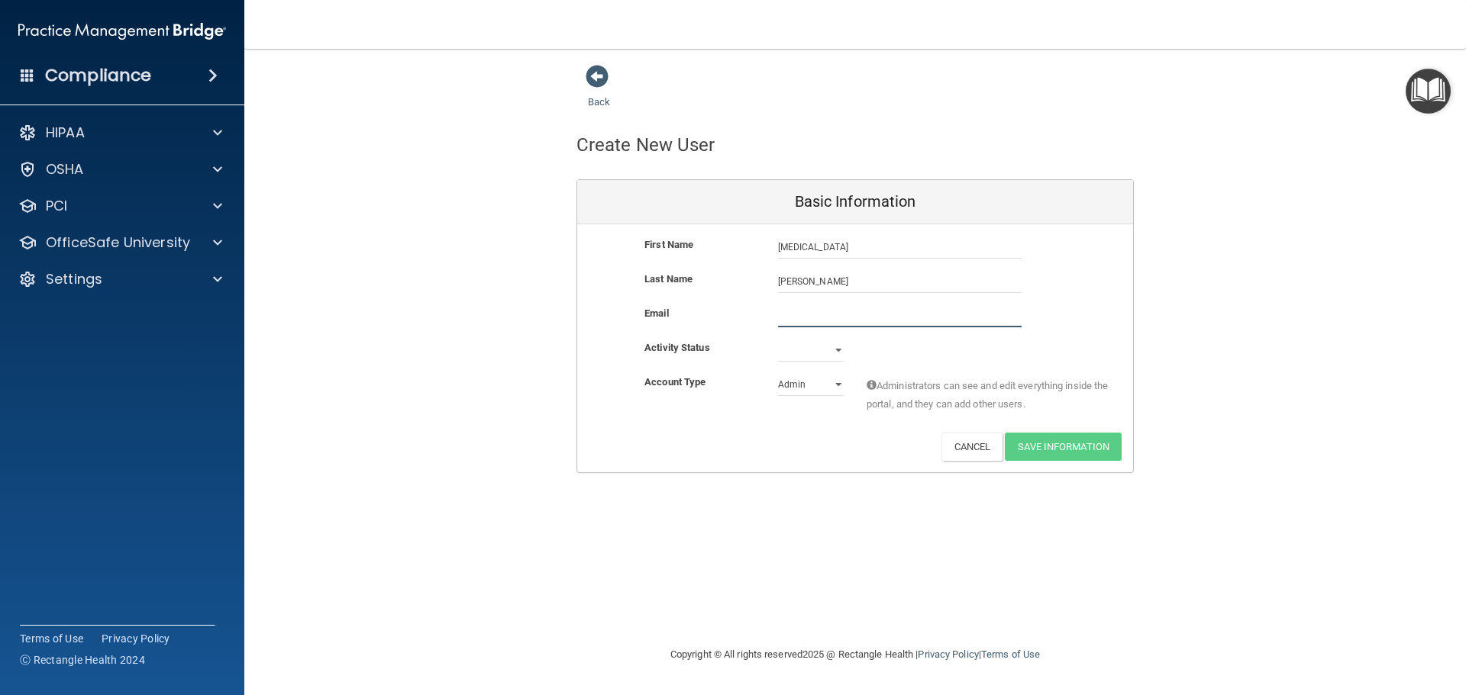
click at [793, 310] on input "email" at bounding box center [899, 316] width 243 height 23
paste input "[EMAIL_ADDRESS][DOMAIN_NAME]"
type input "[EMAIL_ADDRESS][DOMAIN_NAME]"
click at [835, 352] on select "Active Inactive" at bounding box center [811, 350] width 66 height 23
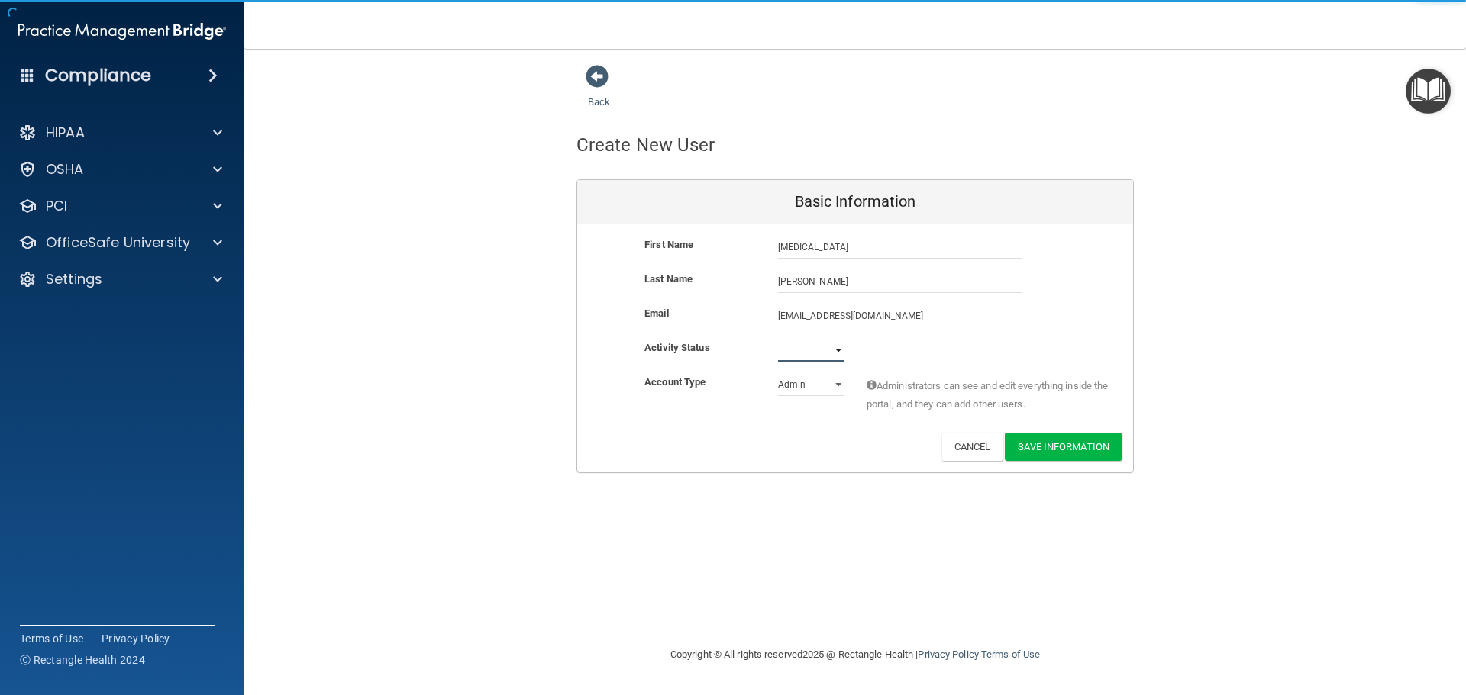
select select "active"
click at [778, 339] on select "Active Inactive" at bounding box center [811, 350] width 66 height 23
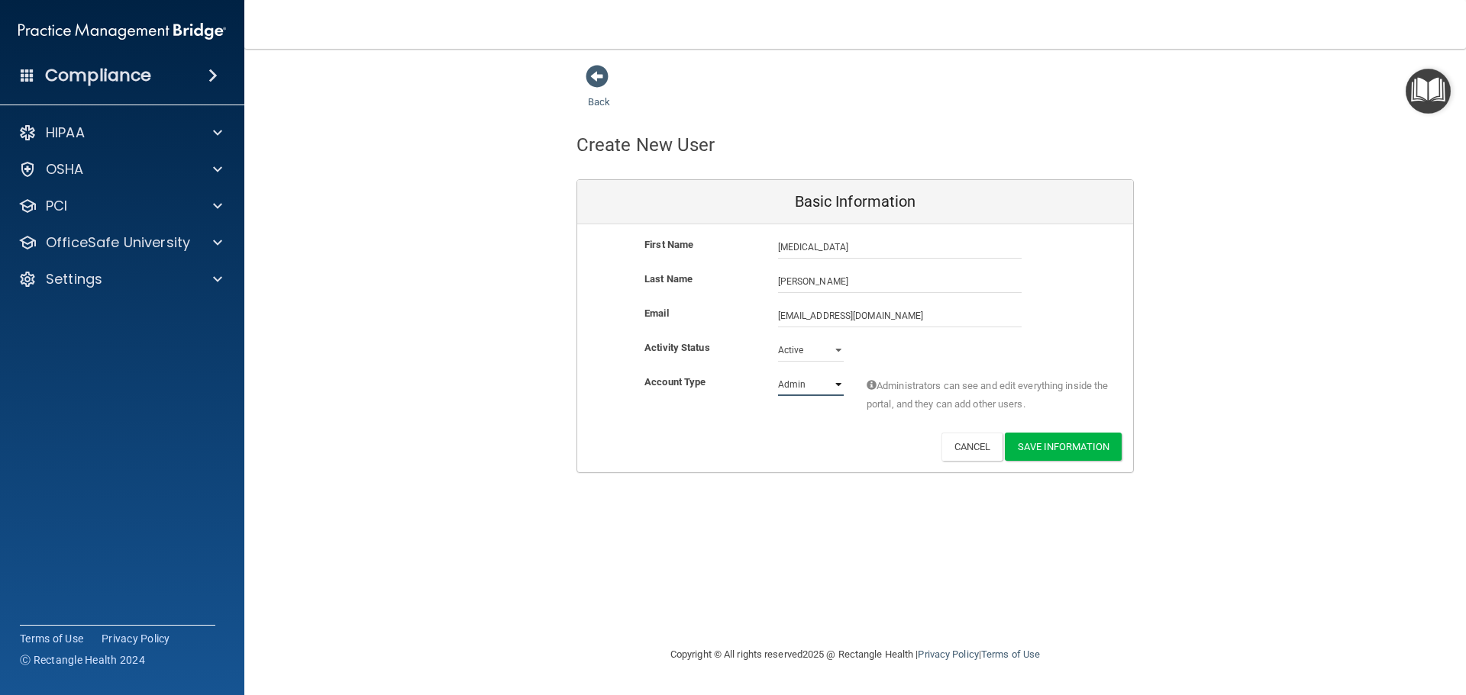
click at [824, 385] on select "Admin Member" at bounding box center [811, 384] width 66 height 23
select select "practice_member"
click at [778, 373] on select "Admin Member" at bounding box center [811, 384] width 66 height 23
click at [1091, 454] on button "Save Information" at bounding box center [1062, 447] width 117 height 28
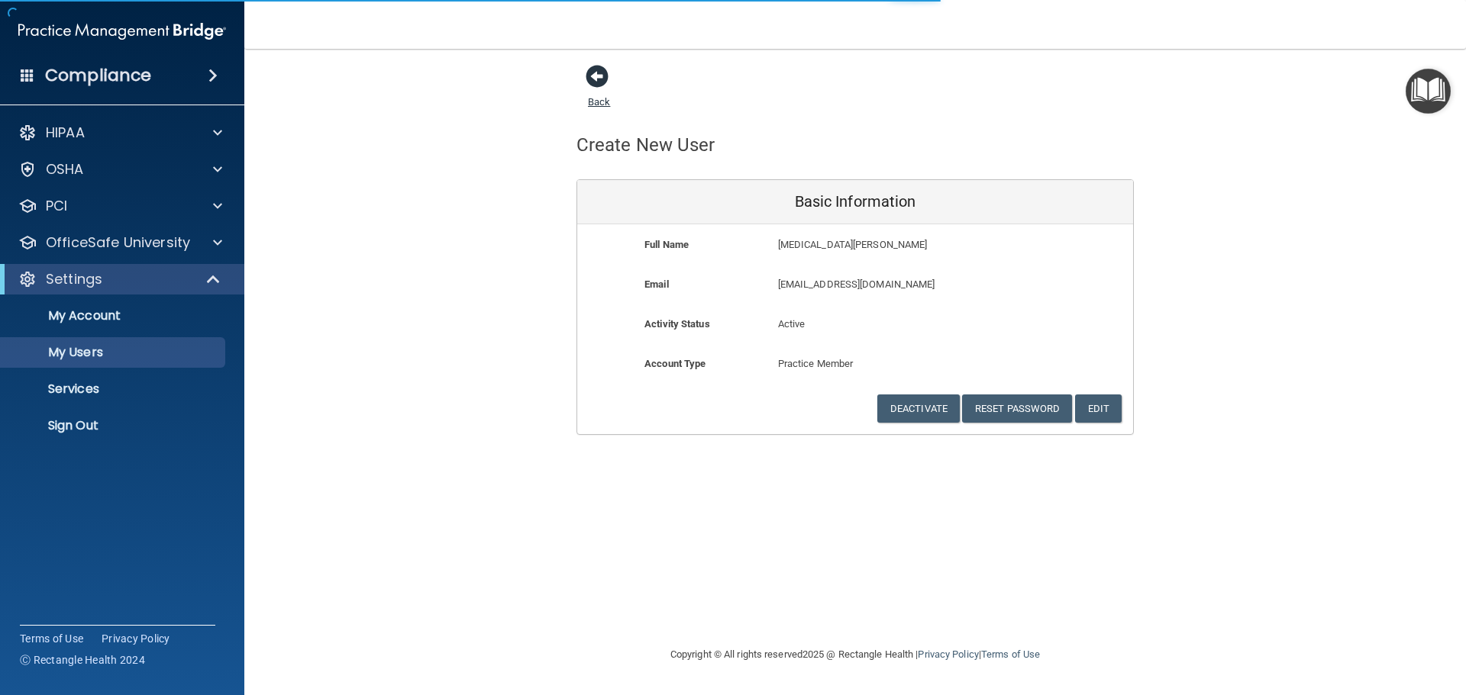
select select "20"
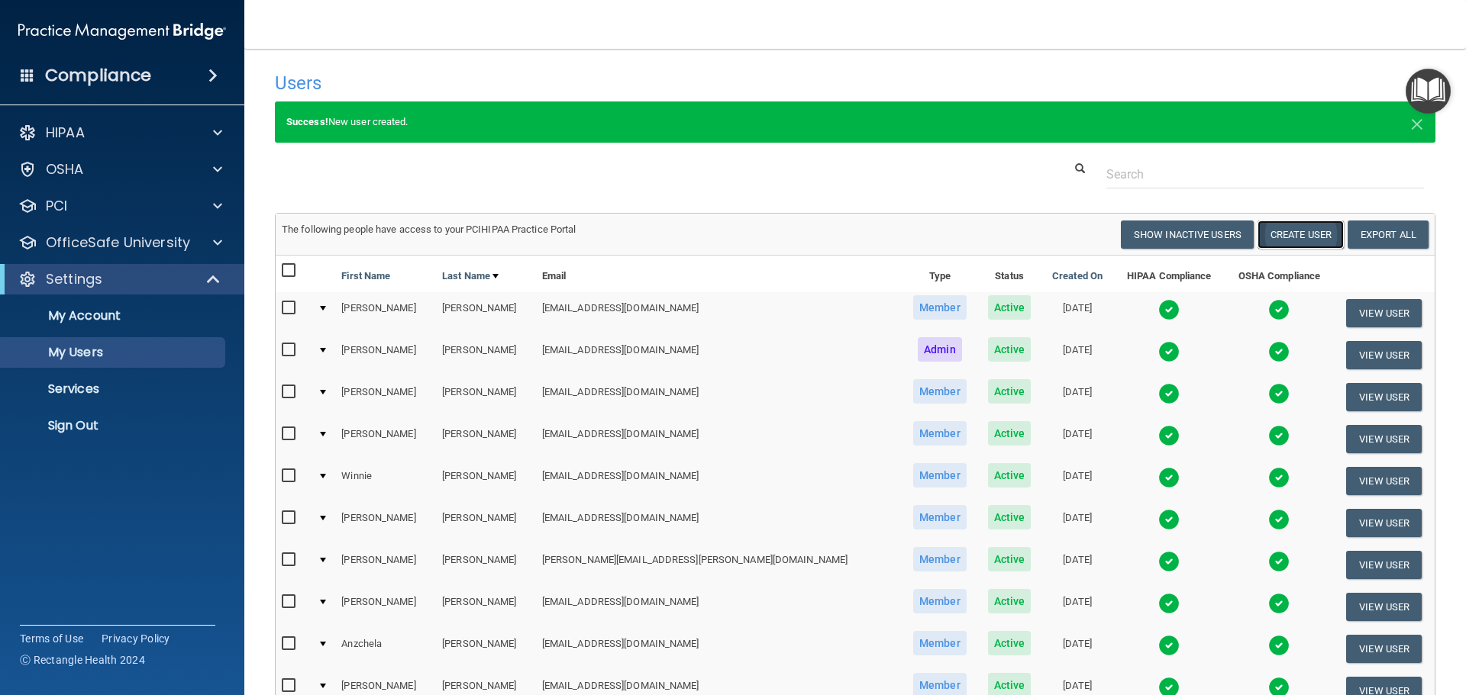
click at [1292, 234] on button "Create User" at bounding box center [1300, 235] width 86 height 28
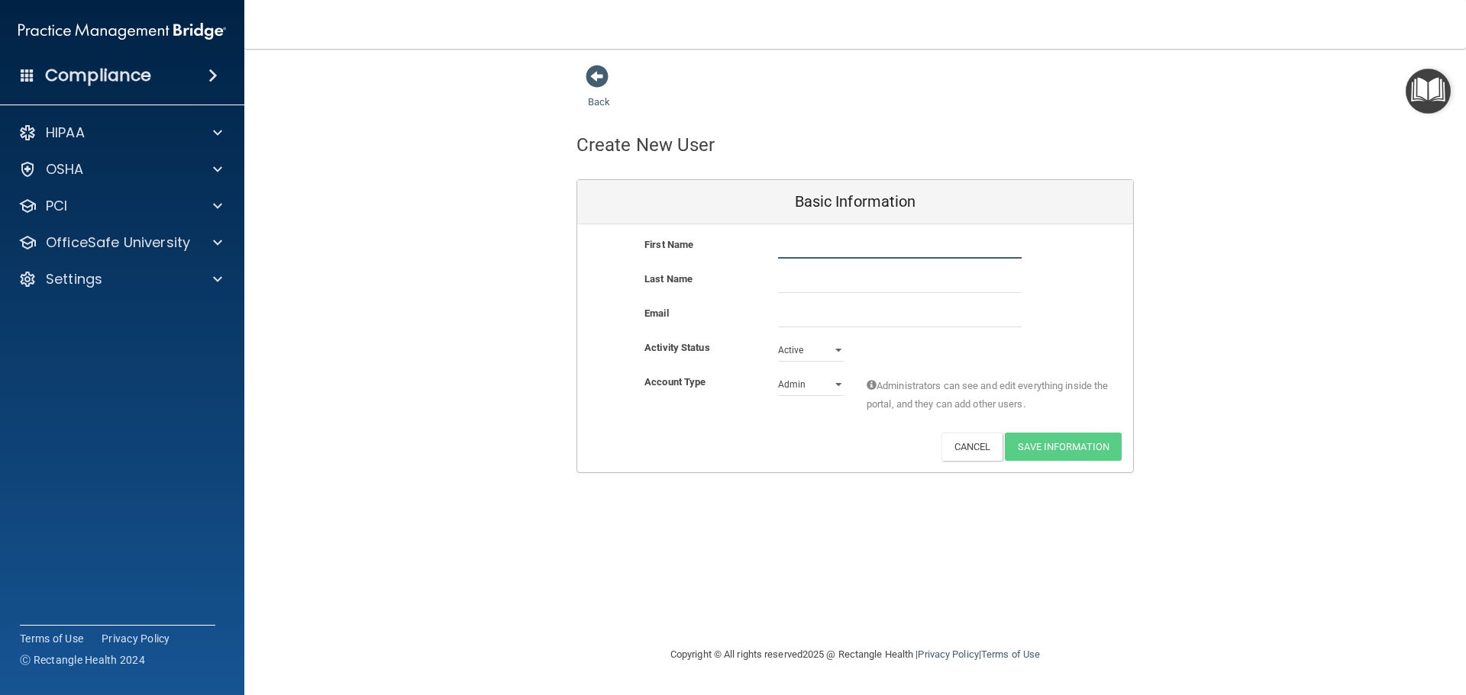
click at [823, 243] on input "text" at bounding box center [899, 247] width 243 height 23
type input "[PERSON_NAME]"
click at [803, 311] on input "email" at bounding box center [899, 316] width 243 height 23
paste input "[EMAIL_ADDRESS][DOMAIN_NAME]"
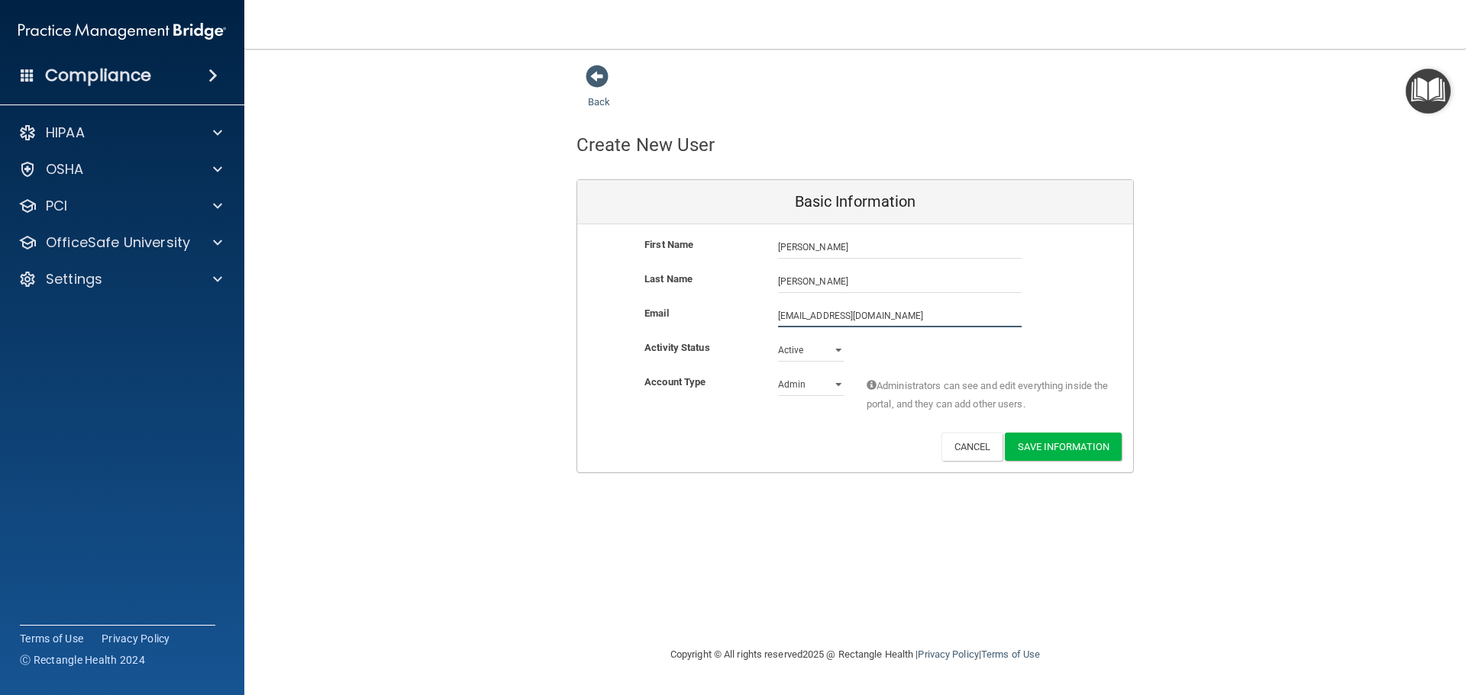
type input "[EMAIL_ADDRESS][DOMAIN_NAME]"
click at [832, 350] on select "Active Inactive" at bounding box center [811, 353] width 66 height 23
click at [831, 350] on select "Active Inactive" at bounding box center [811, 353] width 66 height 23
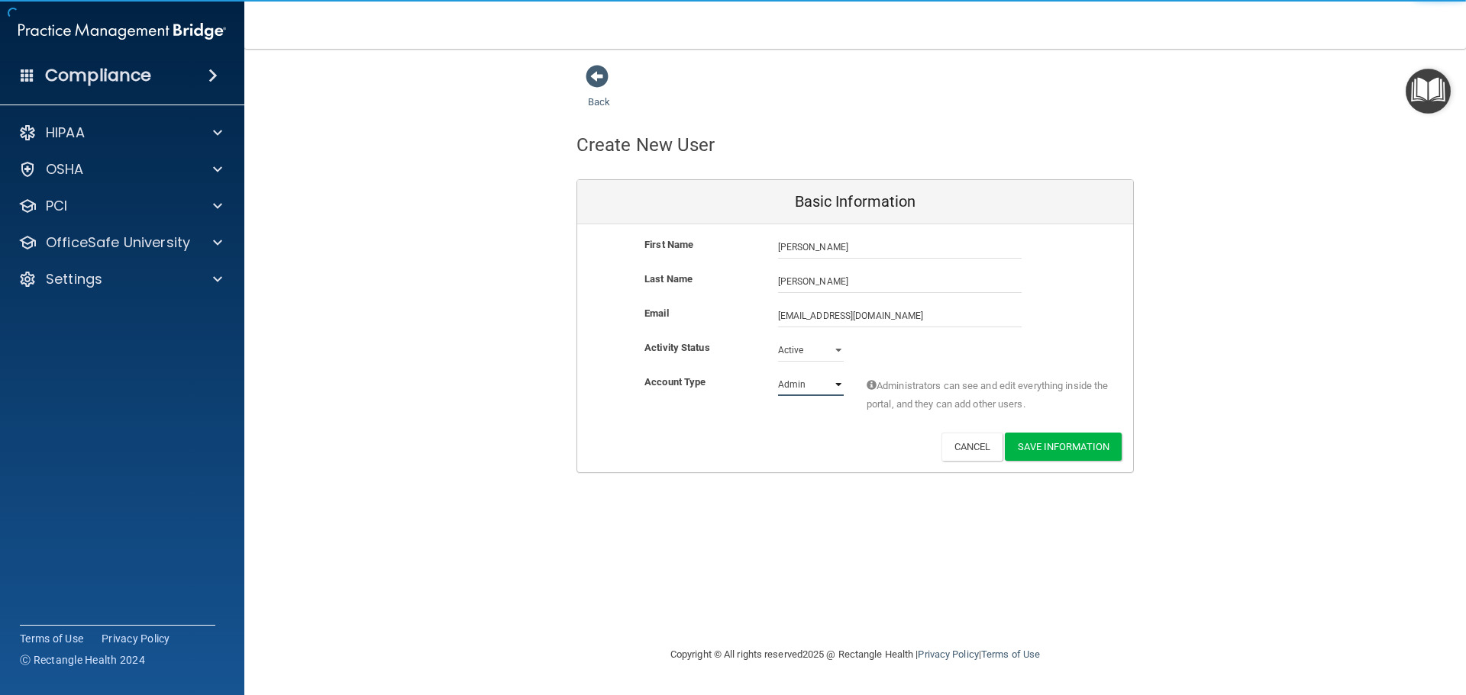
click at [829, 378] on select "Admin Member" at bounding box center [811, 384] width 66 height 23
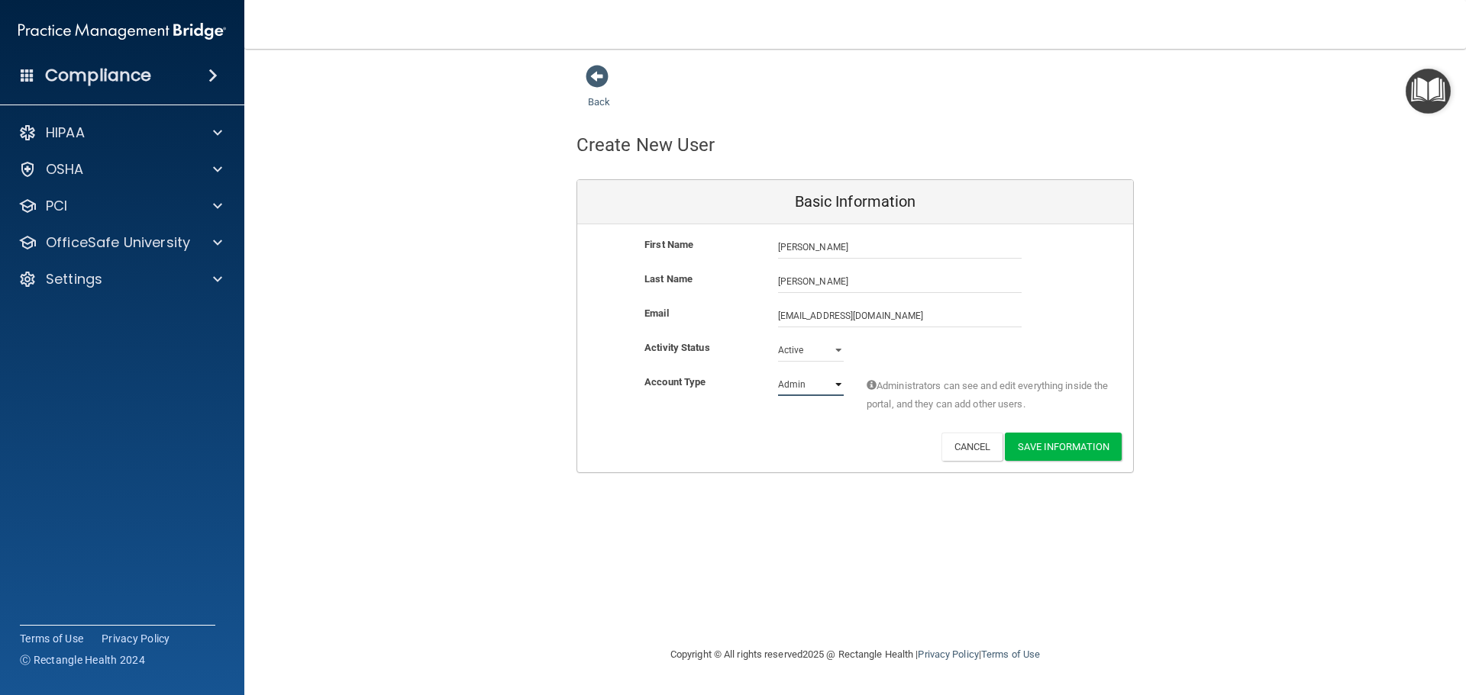
select select "practice_member"
click at [778, 373] on select "Admin Member" at bounding box center [811, 384] width 66 height 23
click at [1107, 442] on button "Save Information" at bounding box center [1062, 447] width 117 height 28
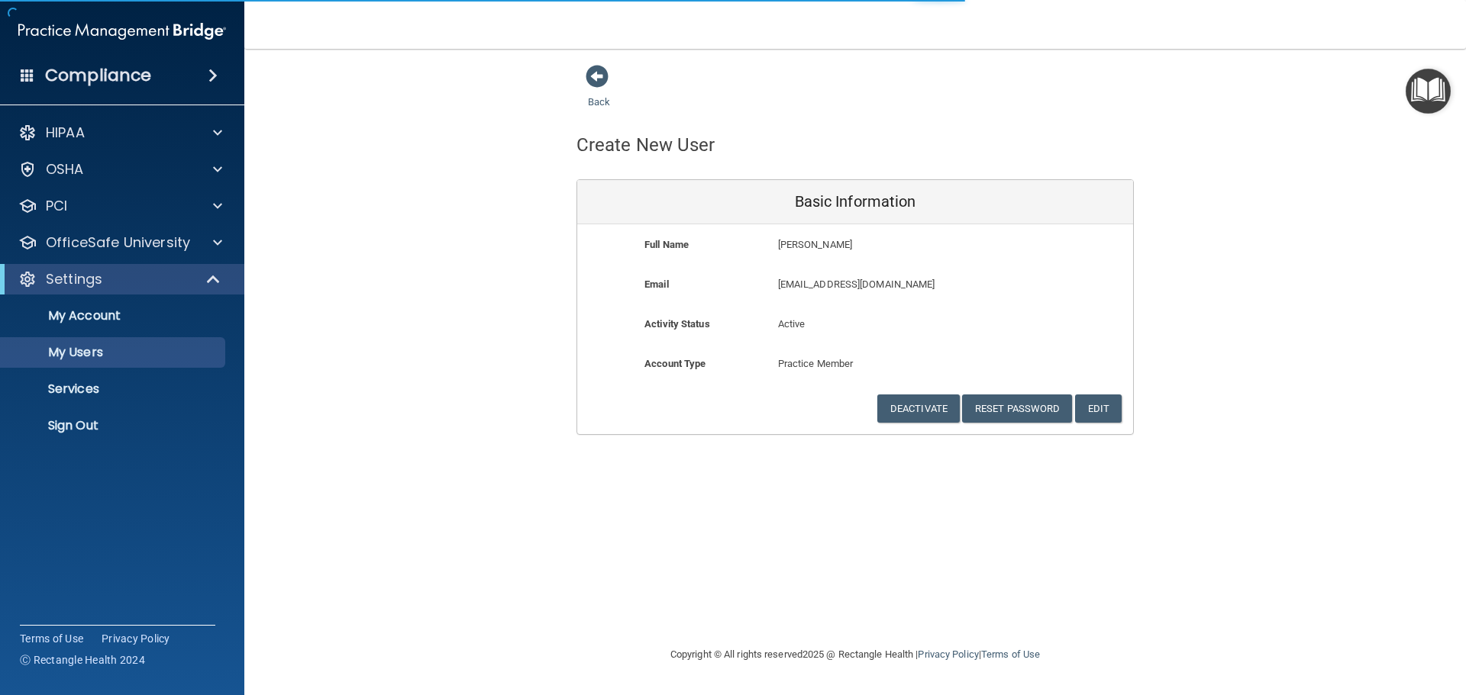
select select "20"
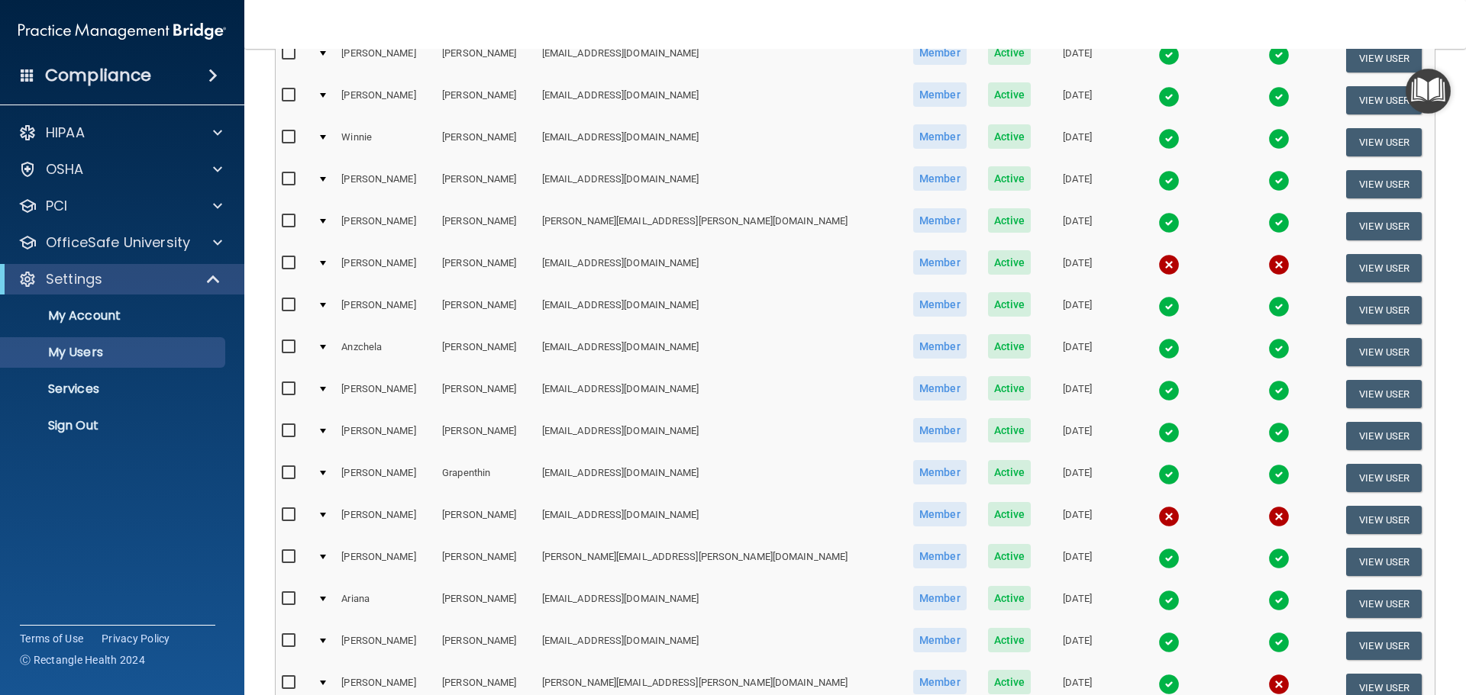
scroll to position [458, 0]
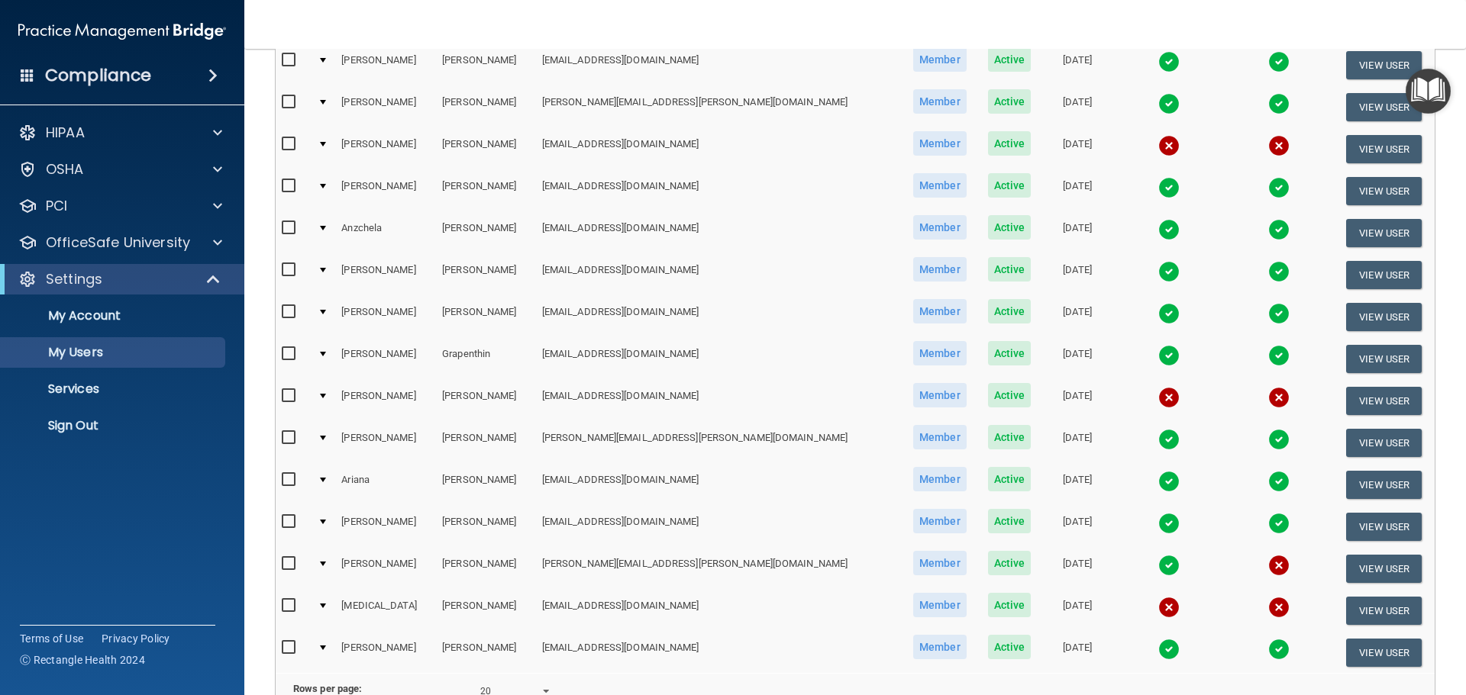
click at [287, 143] on input "checkbox" at bounding box center [291, 144] width 18 height 12
checkbox input "true"
click at [289, 605] on input "checkbox" at bounding box center [291, 605] width 18 height 12
checkbox input "true"
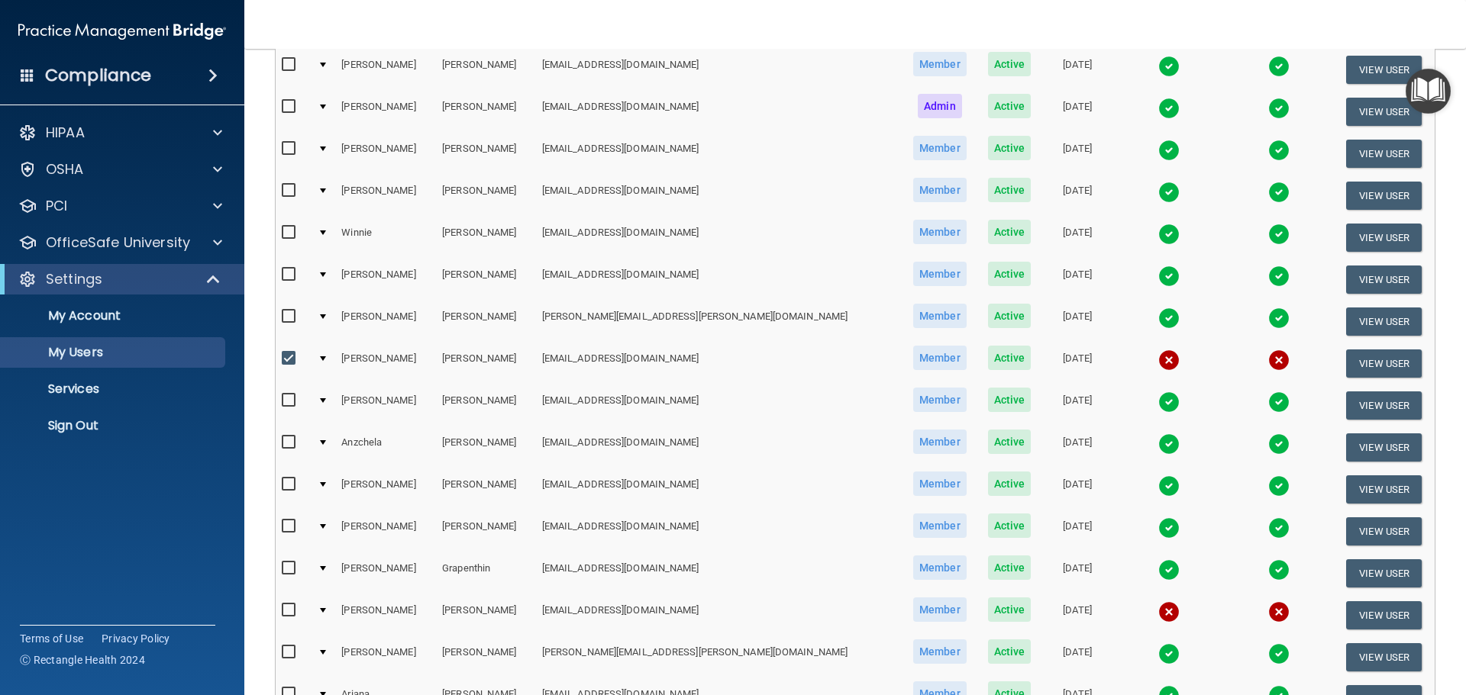
scroll to position [2, 0]
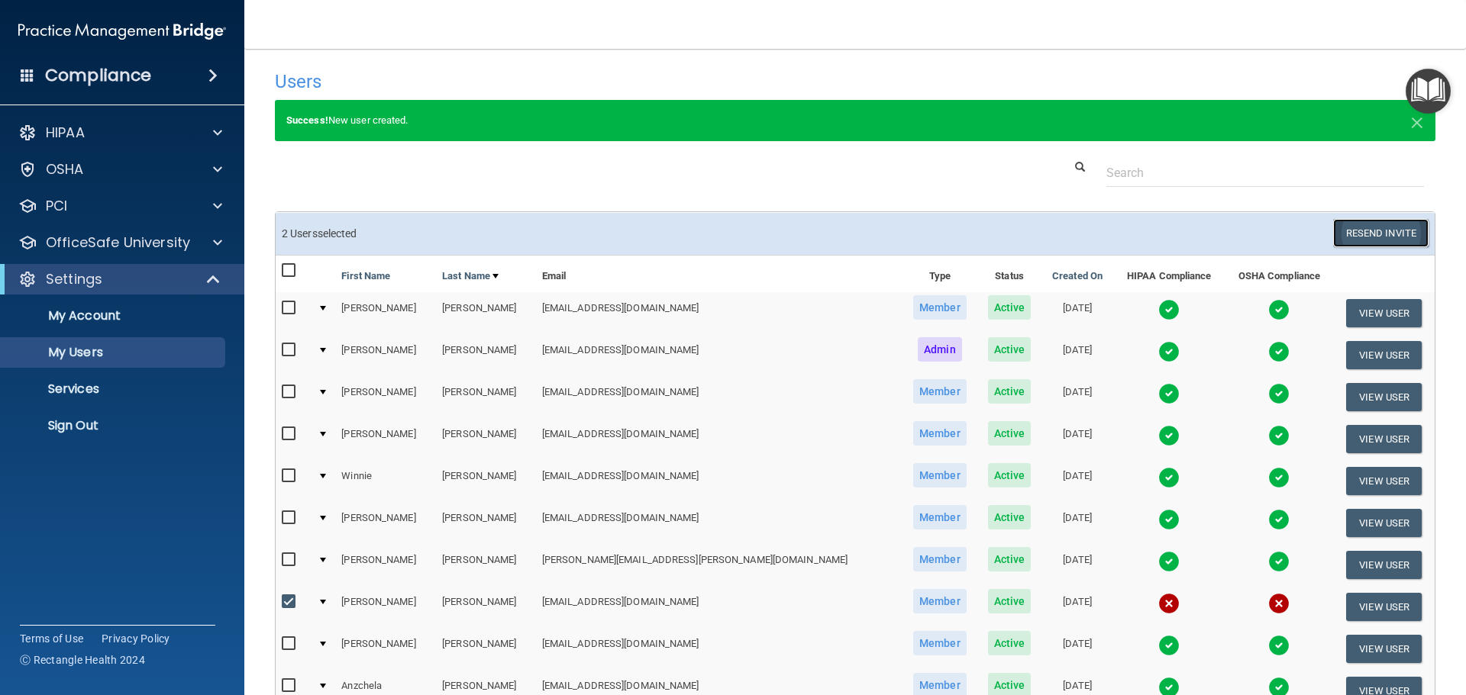
click at [1350, 237] on button "Resend Invite" at bounding box center [1380, 233] width 95 height 28
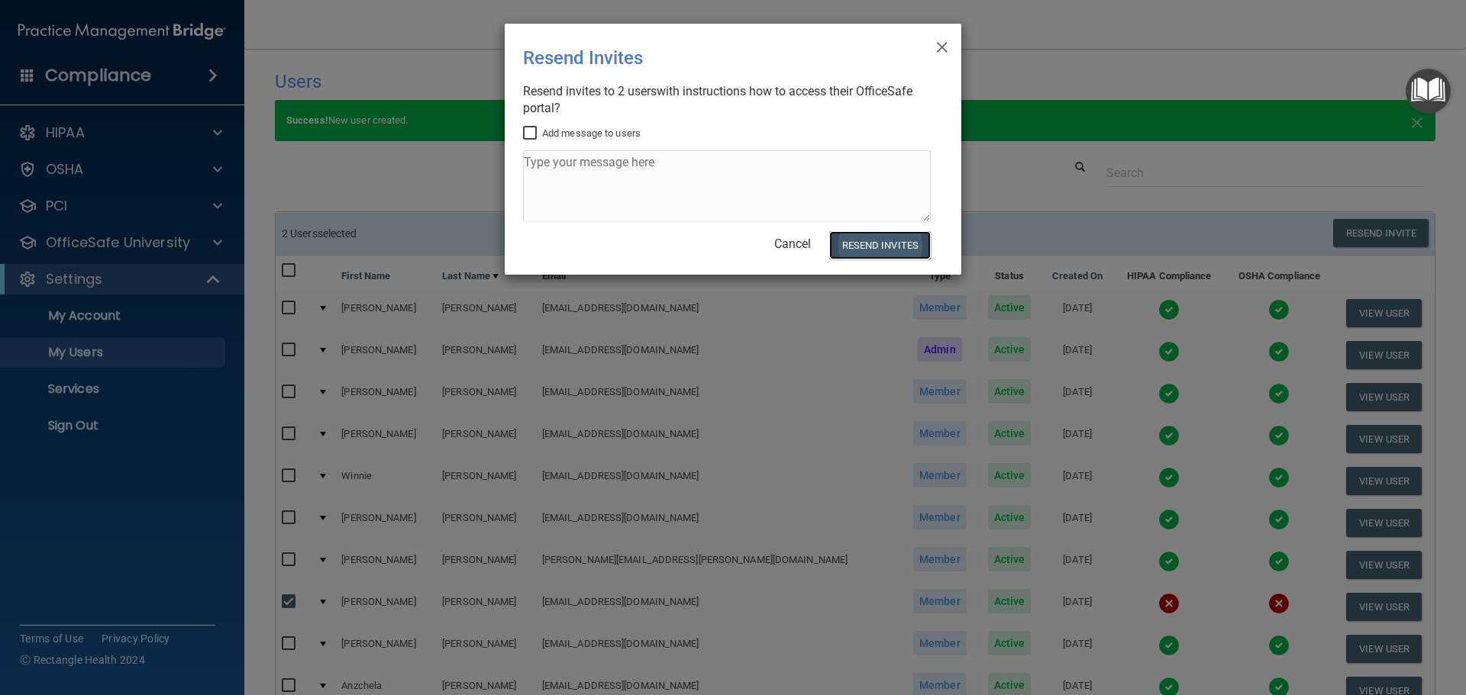
click at [881, 255] on button "Resend Invites" at bounding box center [880, 245] width 102 height 28
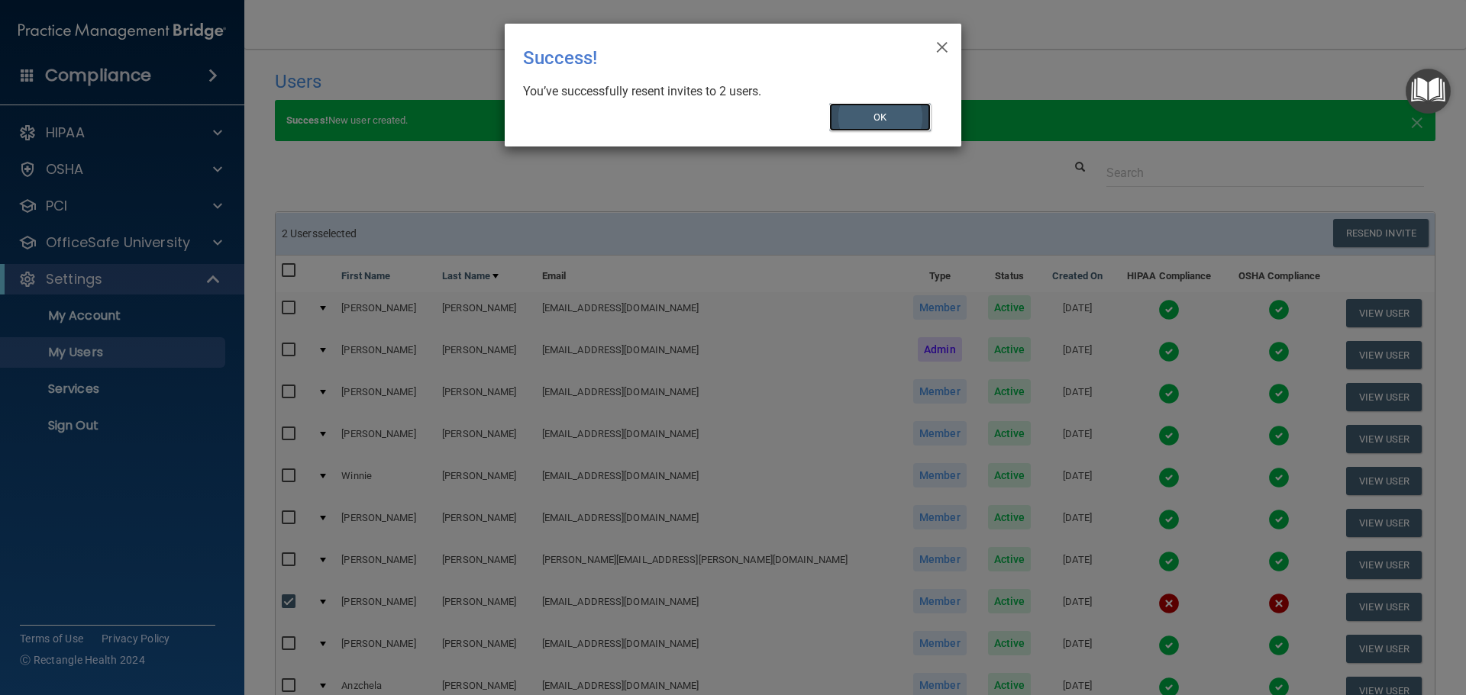
click at [866, 123] on button "OK" at bounding box center [880, 117] width 102 height 28
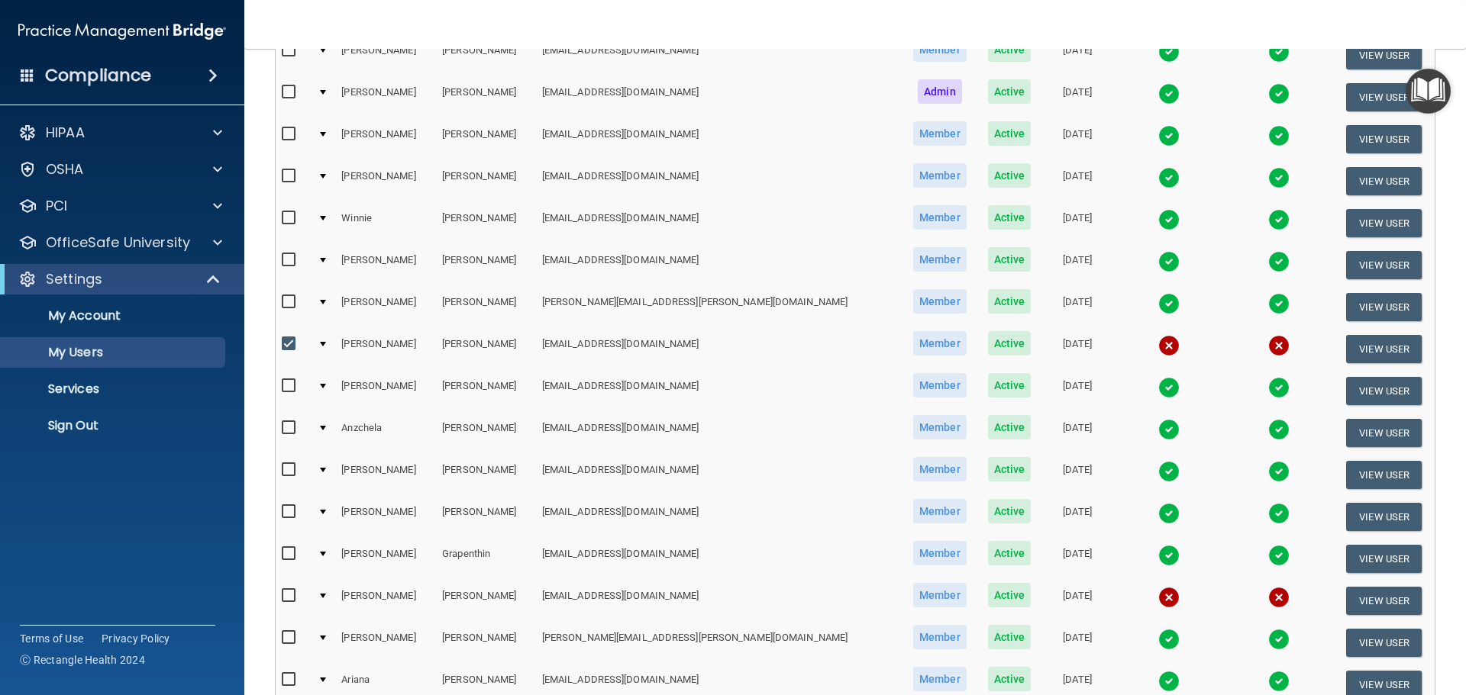
scroll to position [307, 0]
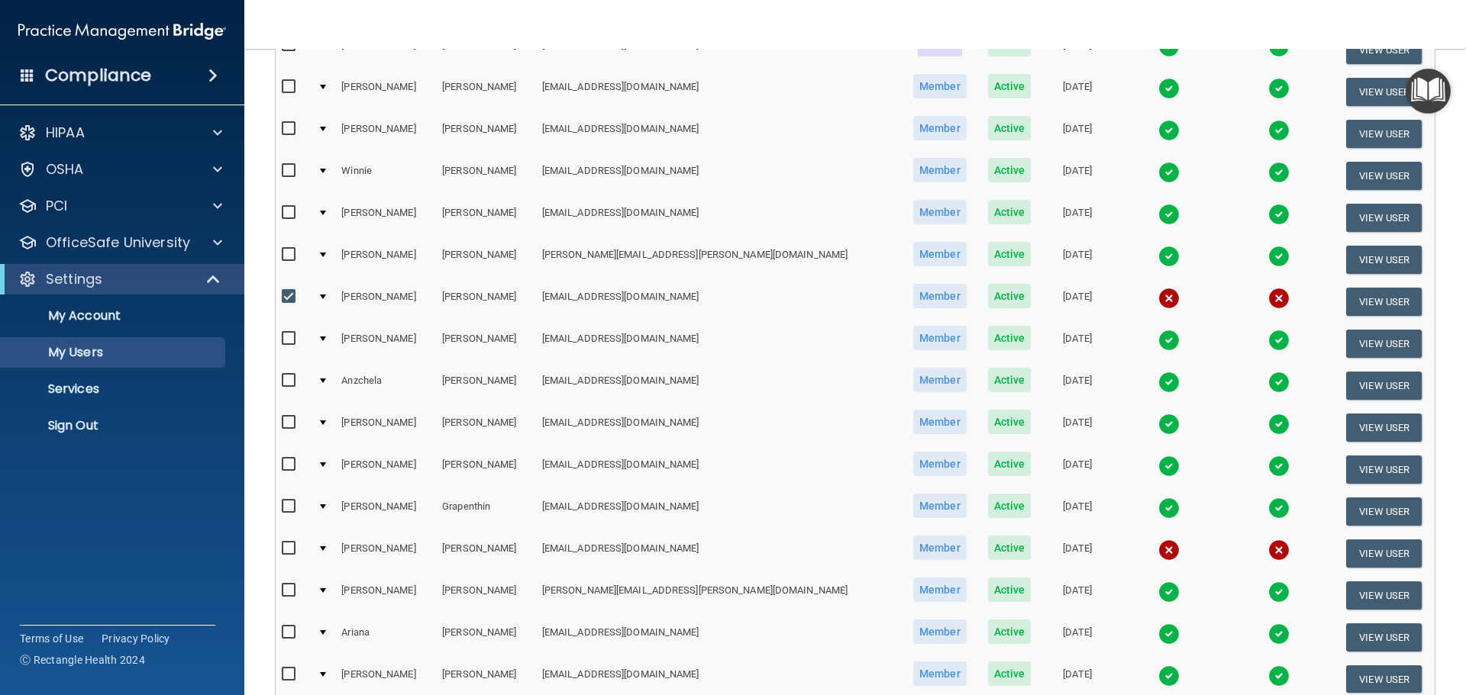
click at [291, 296] on input "checkbox" at bounding box center [291, 297] width 18 height 12
checkbox input "false"
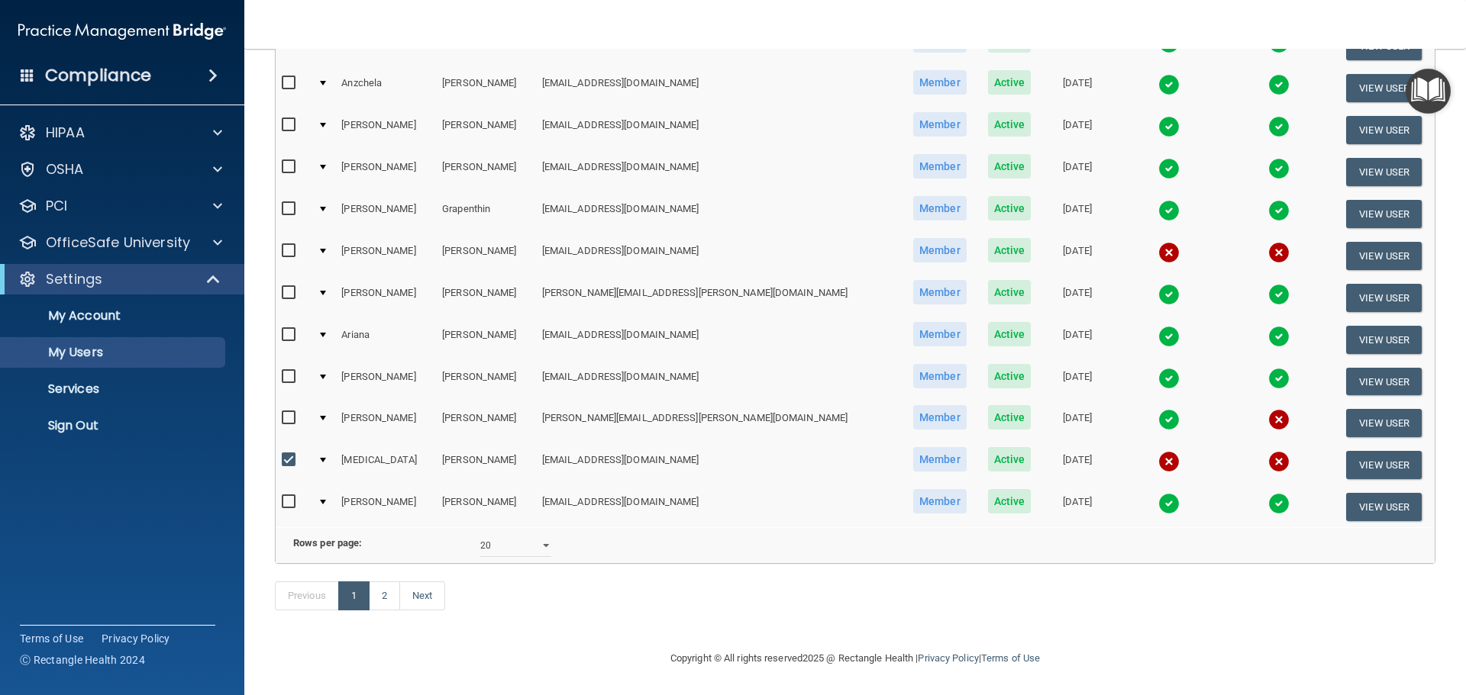
click at [288, 454] on input "checkbox" at bounding box center [291, 460] width 18 height 12
checkbox input "false"
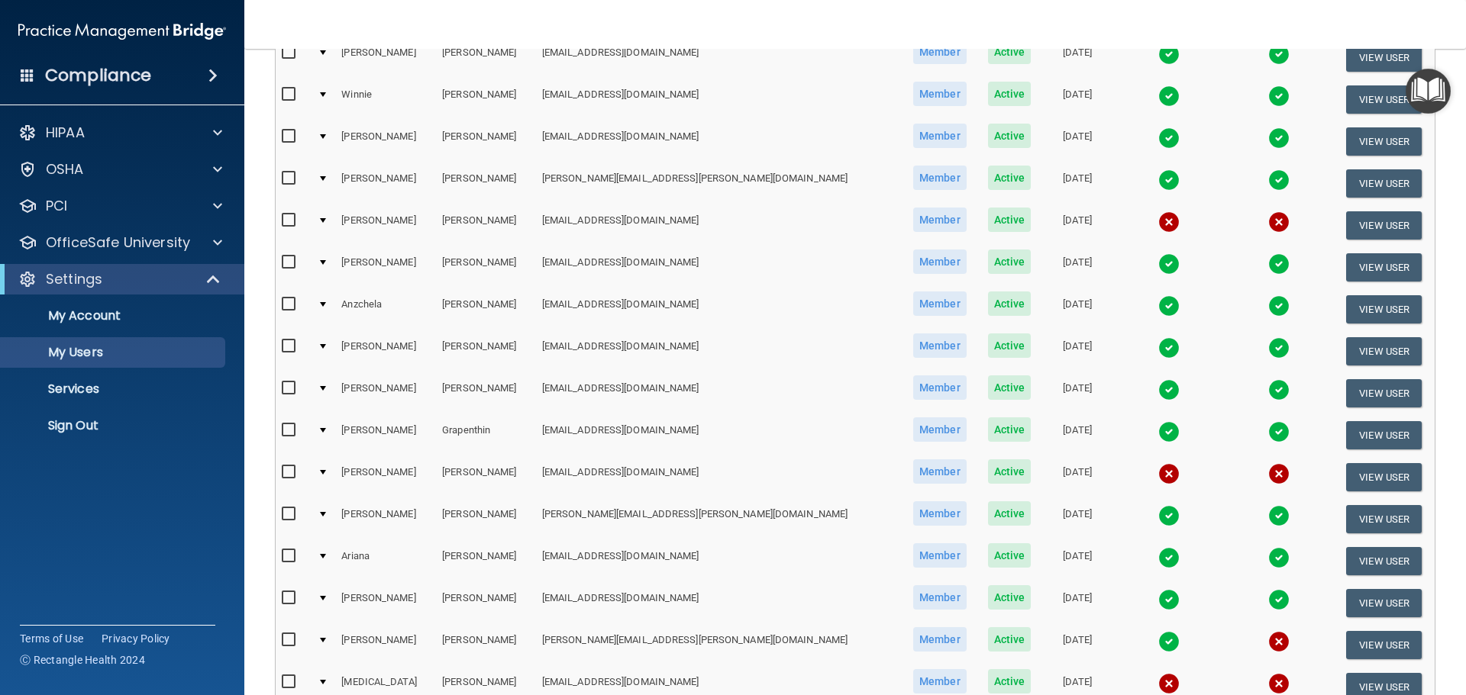
scroll to position [611, 0]
